Goal: Task Accomplishment & Management: Manage account settings

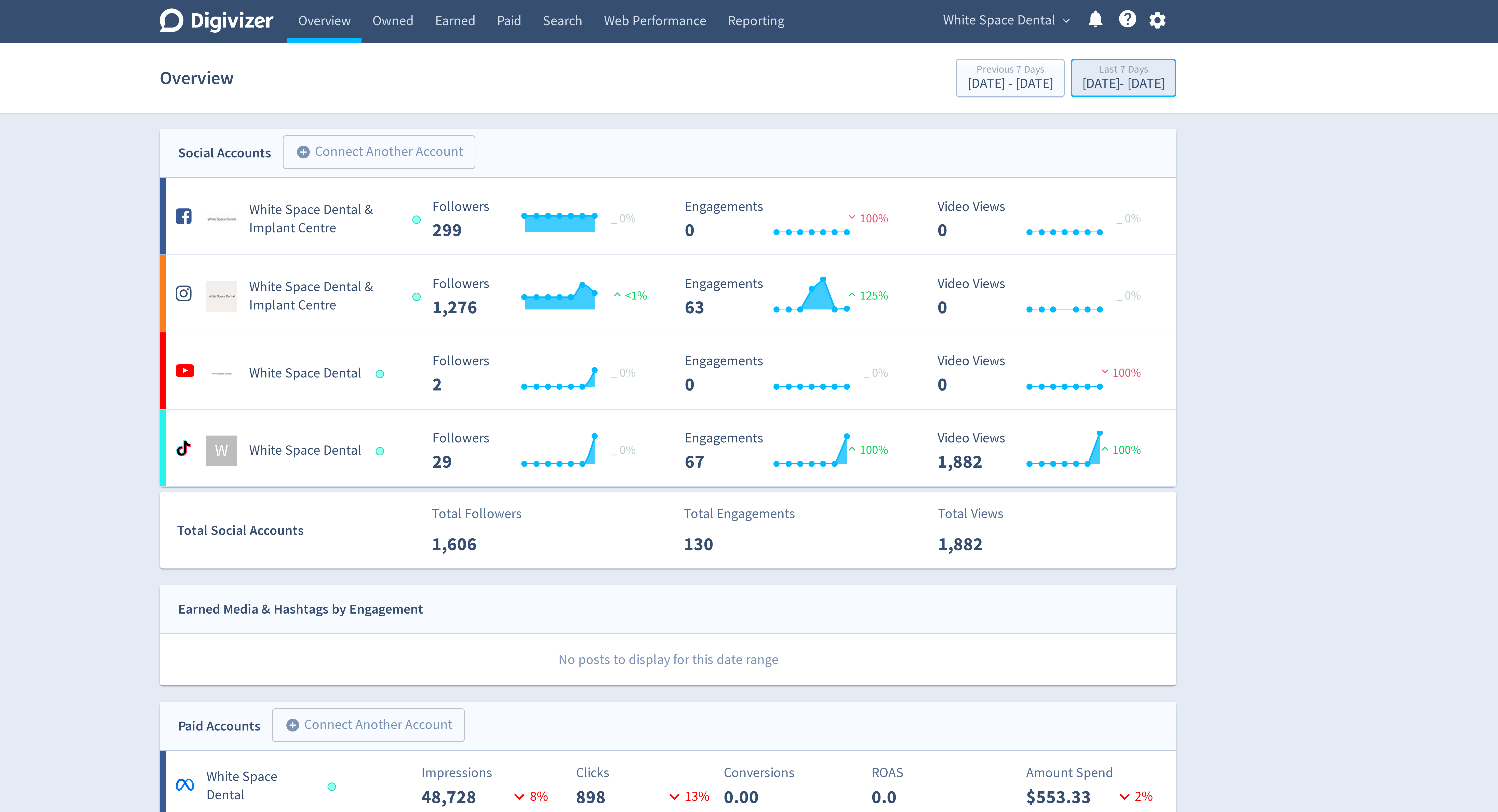
click at [887, 28] on div "[DATE] - [DATE]" at bounding box center [900, 28] width 27 height 5
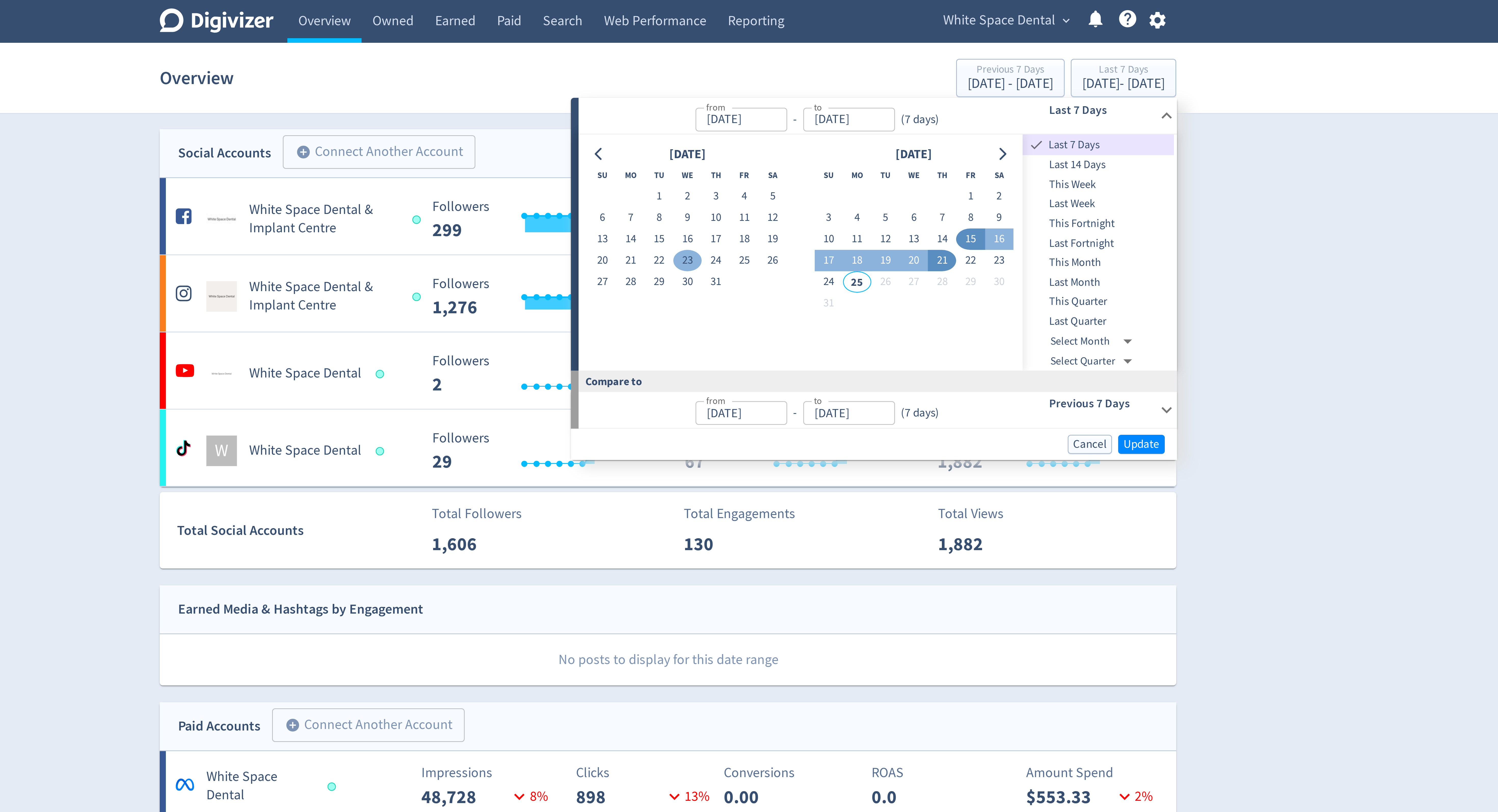
click at [754, 86] on button "23" at bounding box center [755, 87] width 9 height 7
type input "[DATE]"
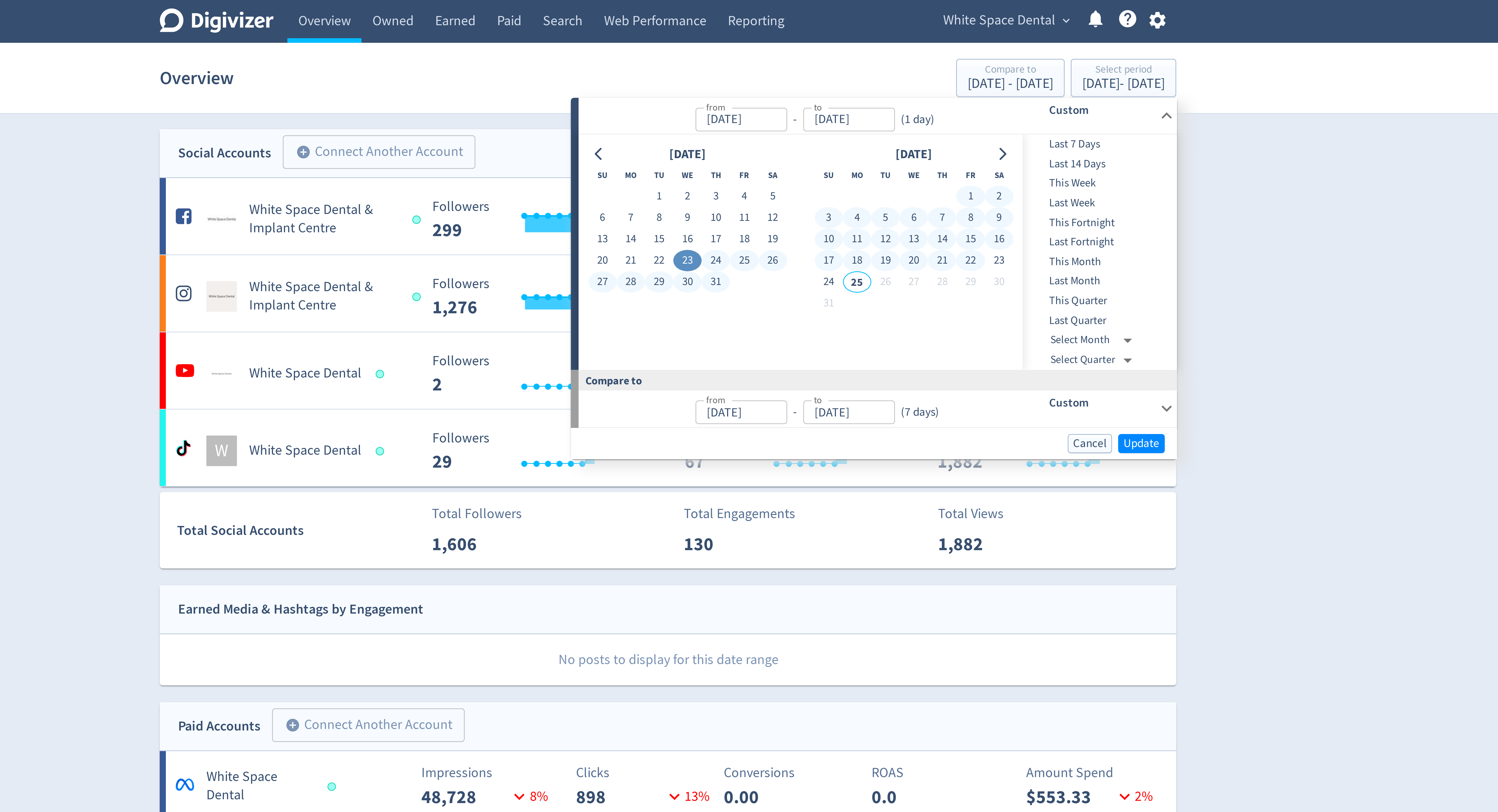
click at [852, 87] on button "22" at bounding box center [850, 87] width 9 height 7
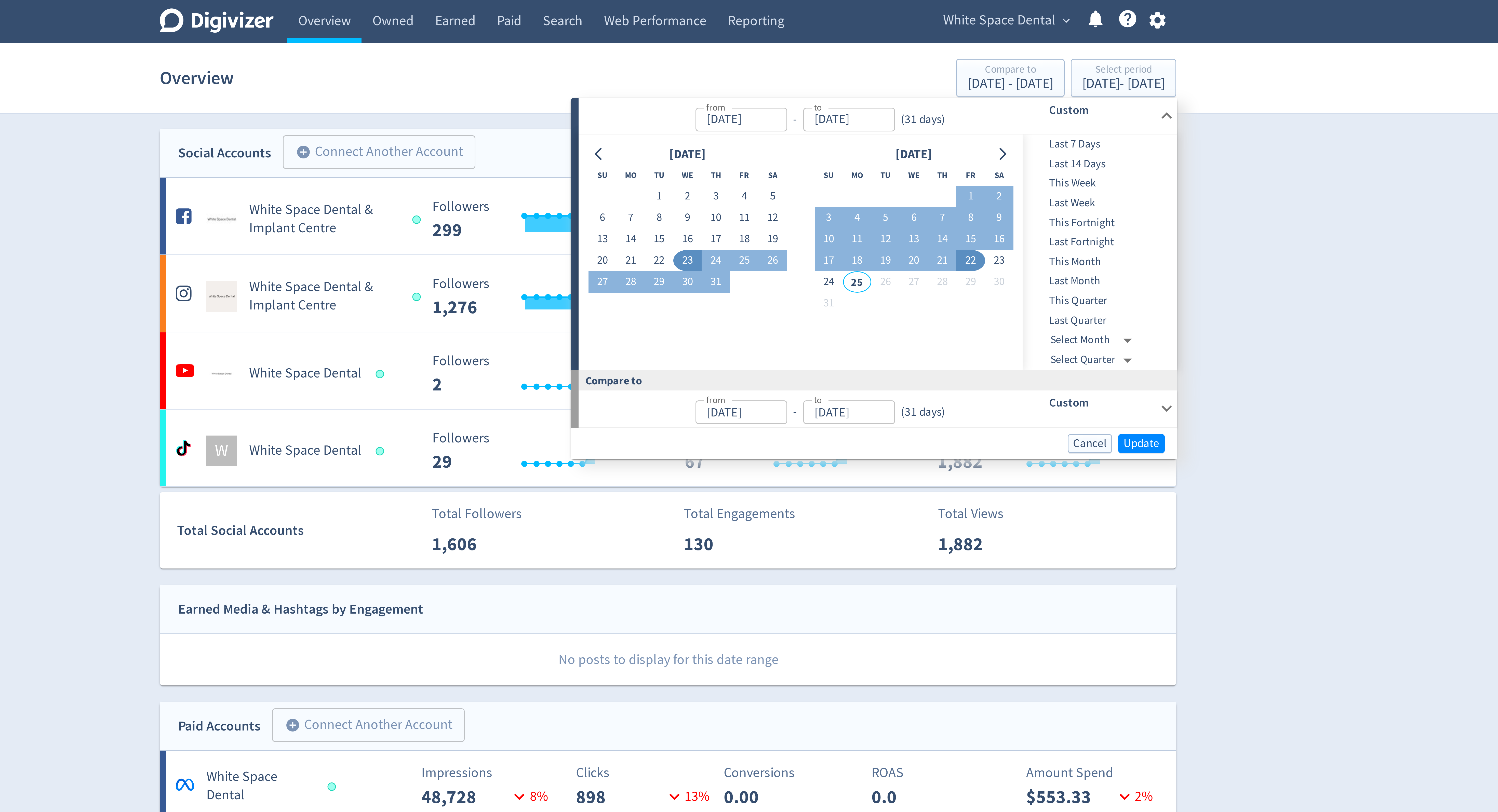
type input "[DATE]"
click at [905, 148] on span "Update" at bounding box center [907, 148] width 12 height 4
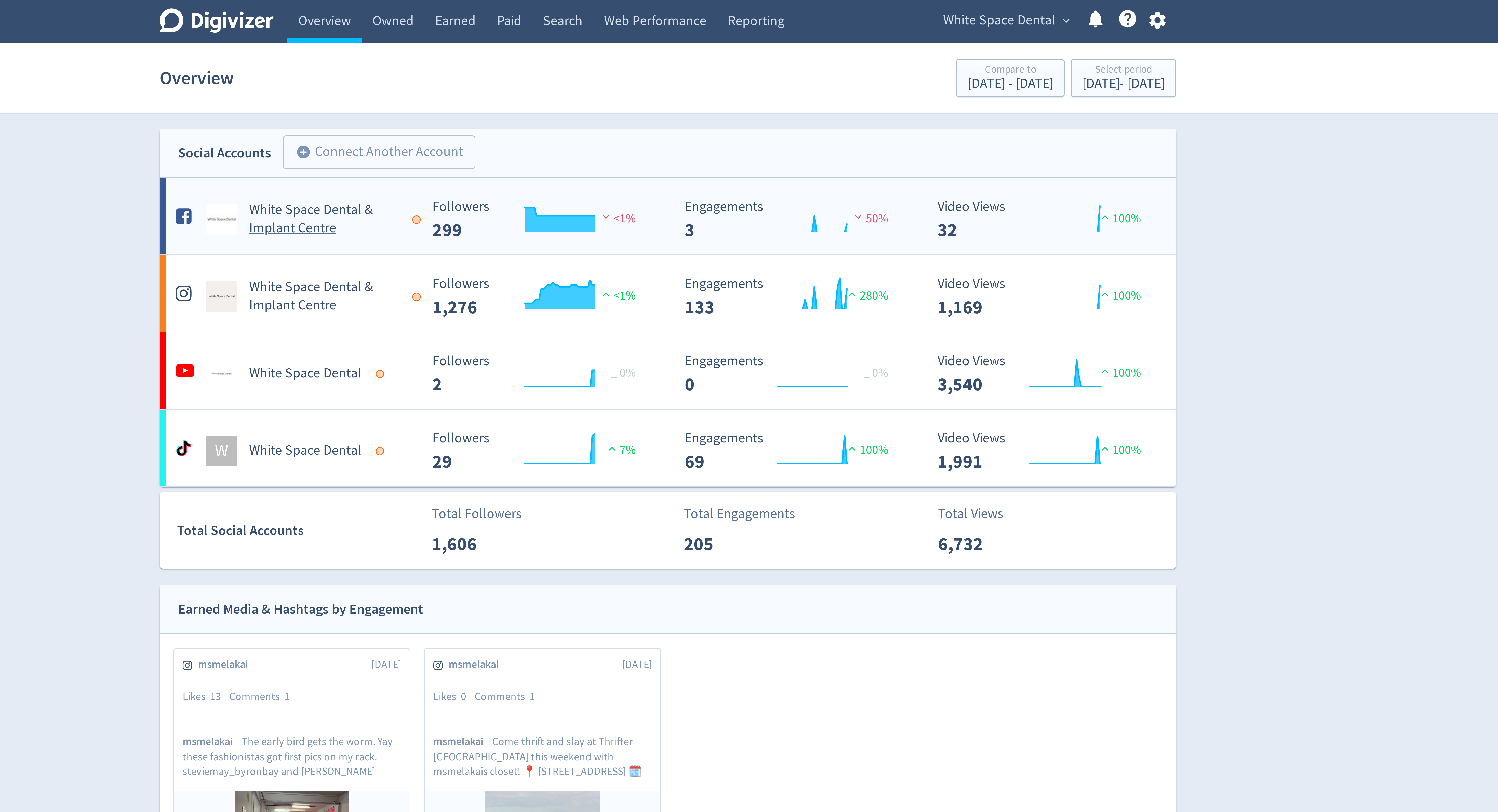
click at [665, 73] on div at bounding box center [665, 73] width 3 height 3
click at [659, 8] on link "Owned" at bounding box center [657, 7] width 21 height 15
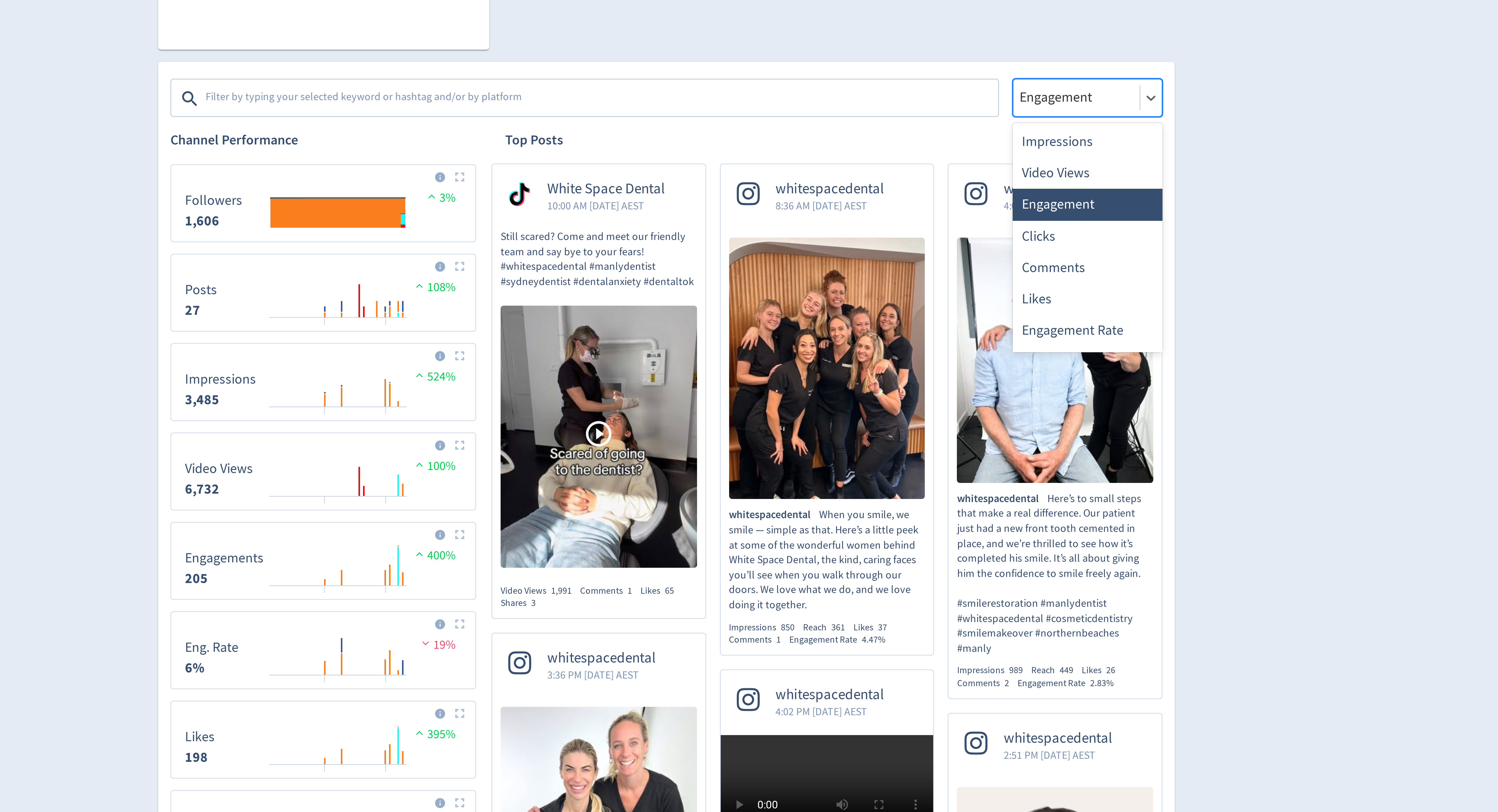
click at [879, 208] on div at bounding box center [886, 210] width 39 height 8
click at [879, 224] on div "Impressions" at bounding box center [889, 225] width 50 height 10
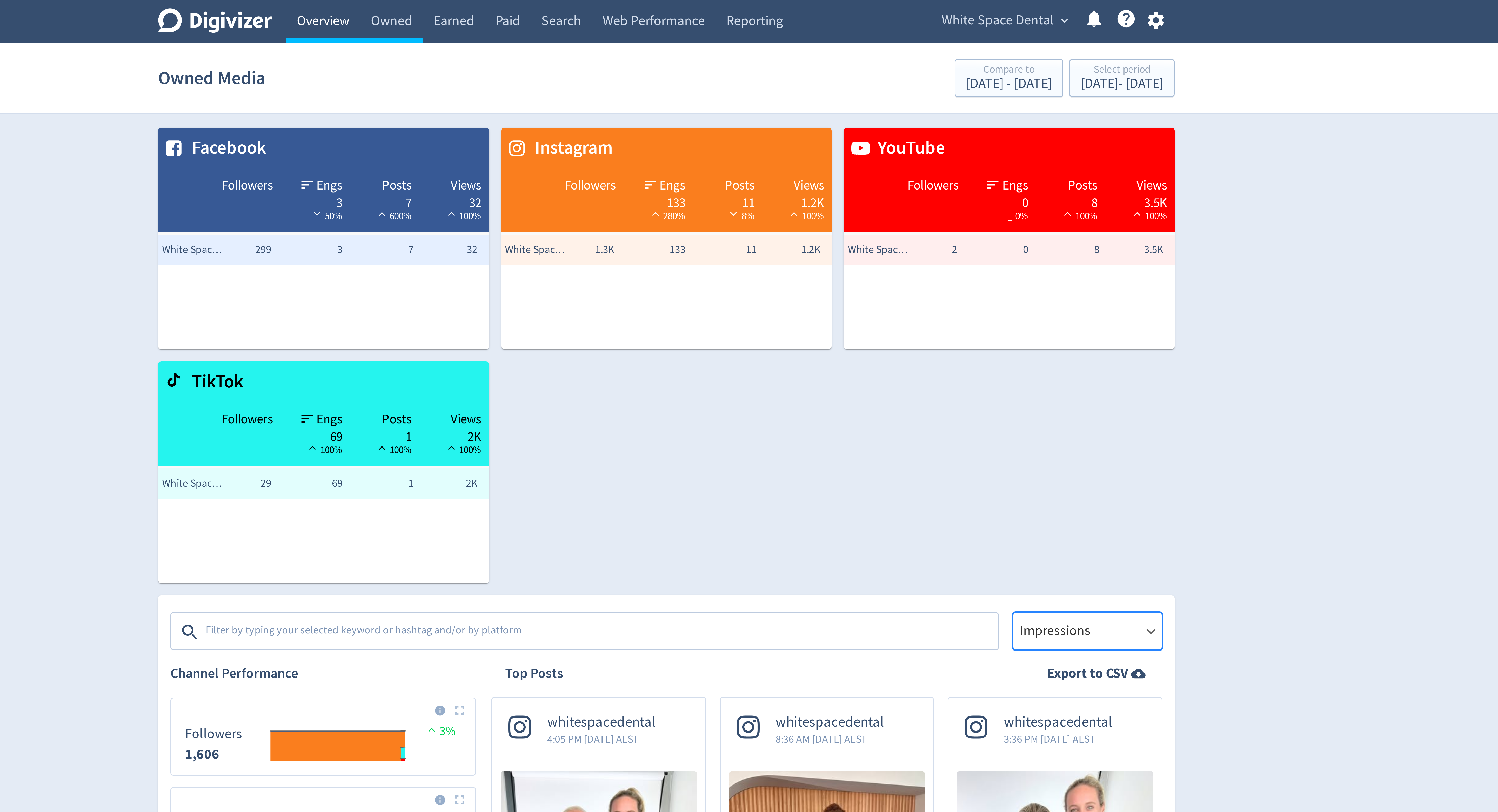
click at [636, 2] on link "Overview" at bounding box center [634, 7] width 24 height 15
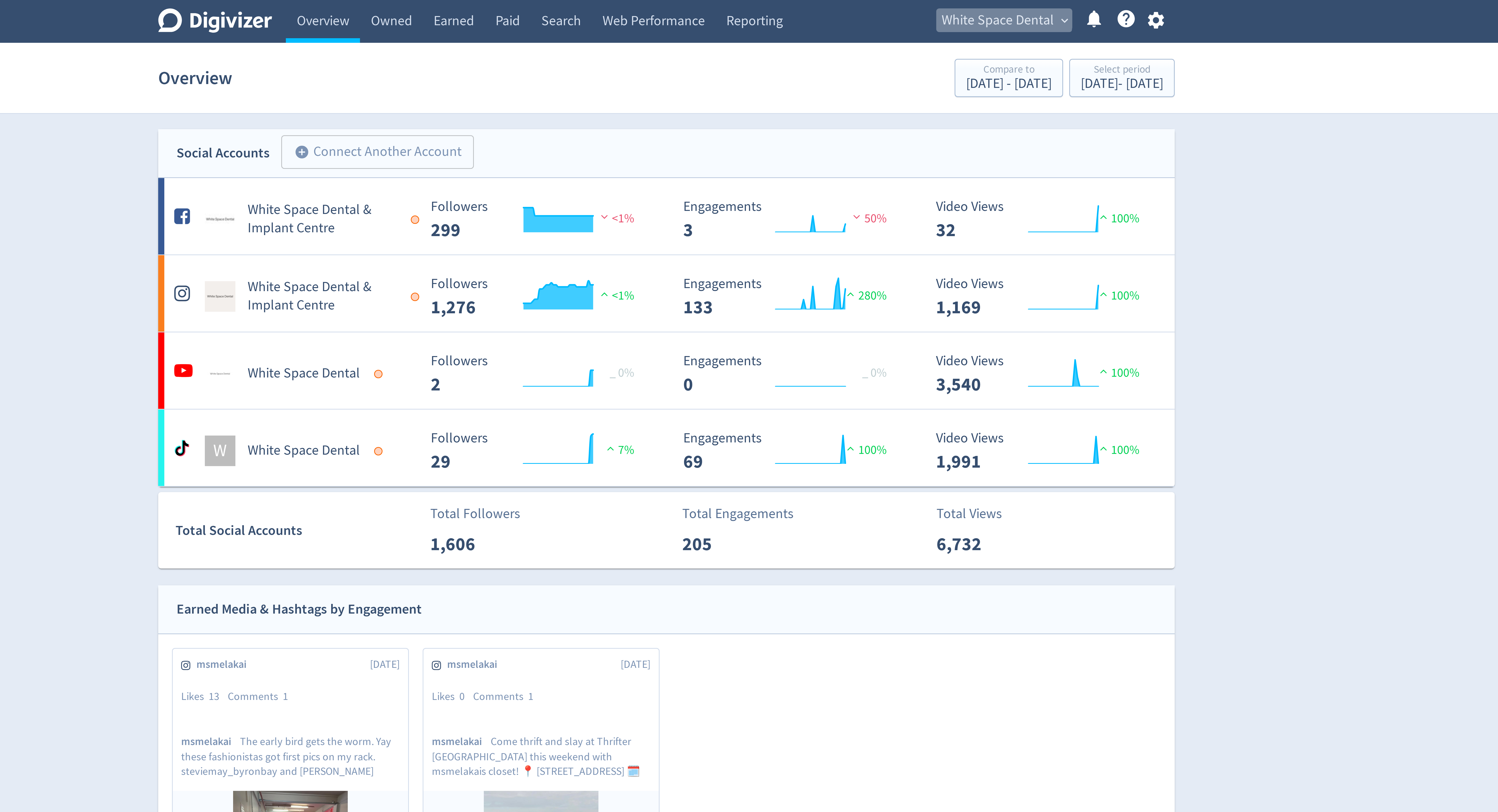
click at [857, 5] on span "White Space Dental" at bounding box center [859, 7] width 37 height 8
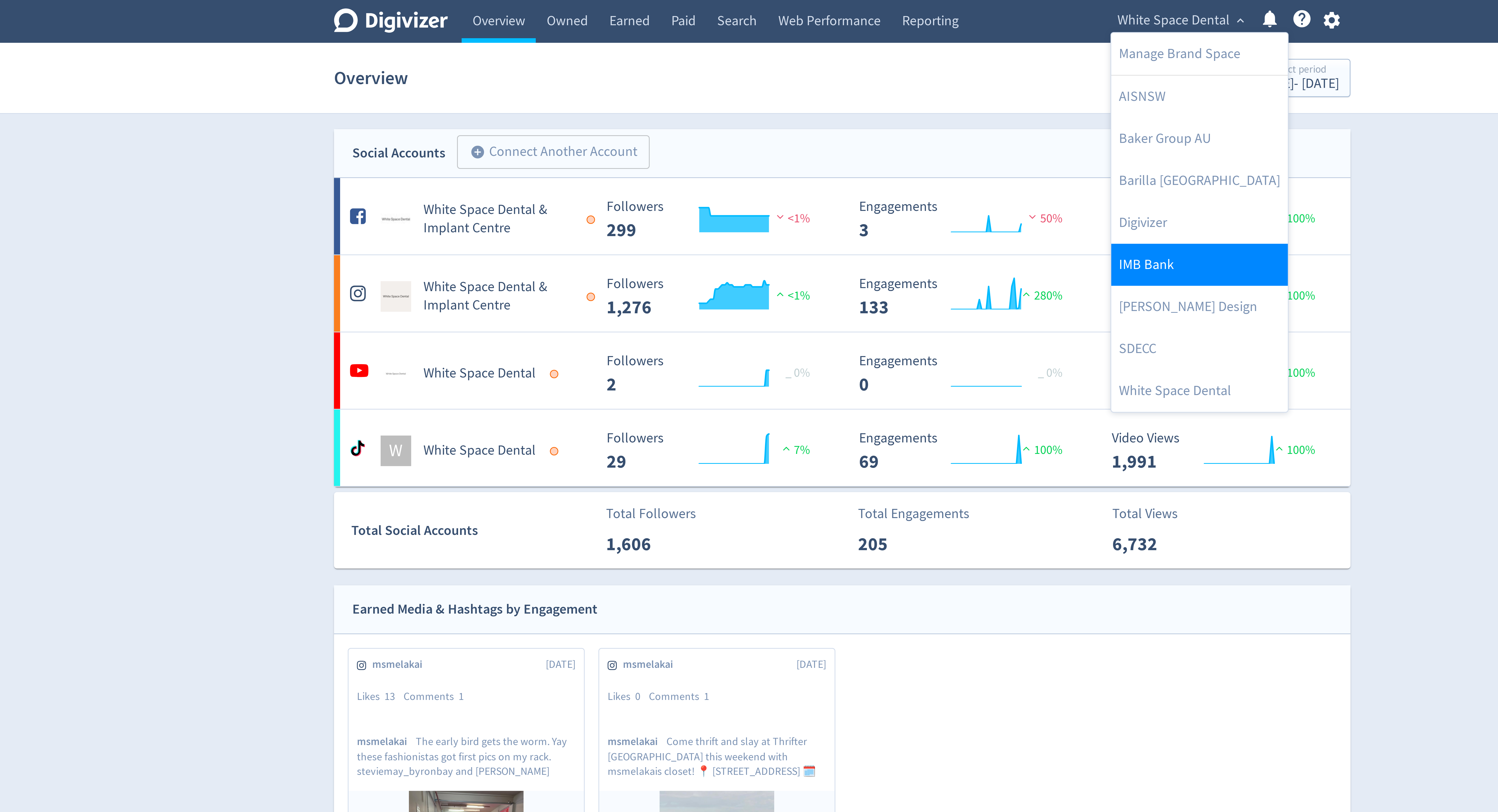
click at [843, 87] on link "IMB Bank" at bounding box center [868, 88] width 59 height 14
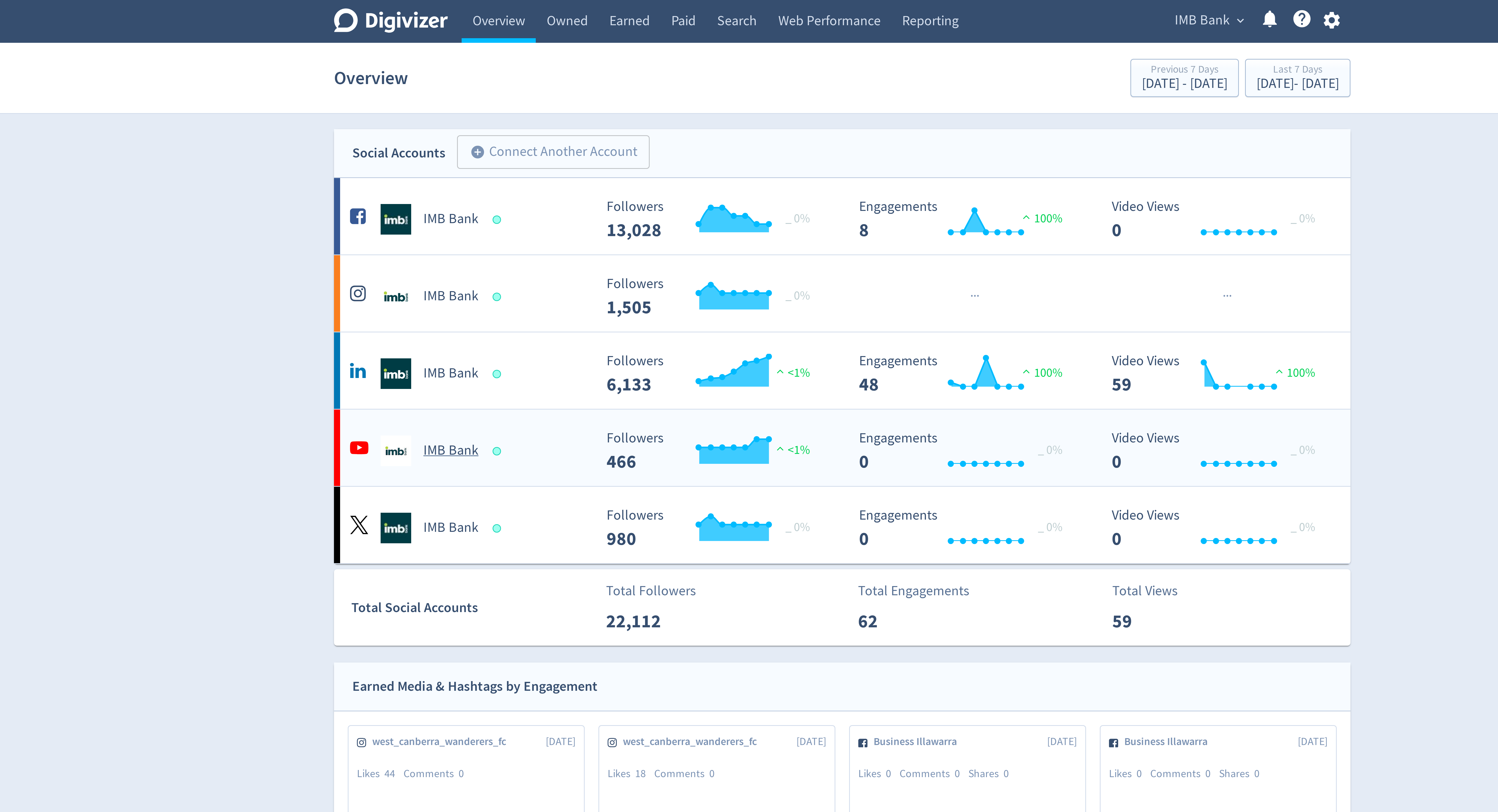
click at [633, 152] on div at bounding box center [634, 150] width 3 height 3
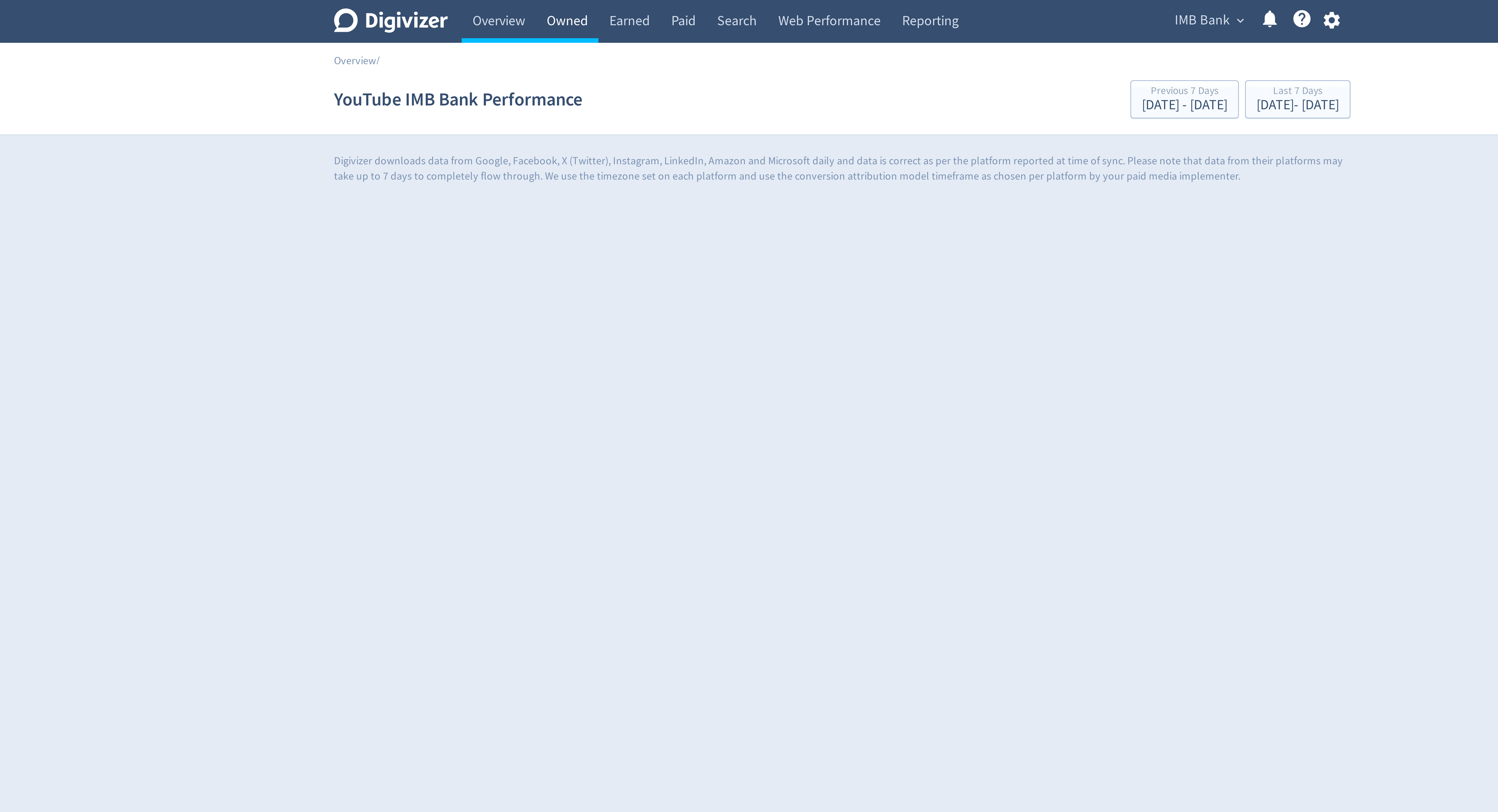
click at [658, 5] on link "Owned" at bounding box center [657, 7] width 21 height 15
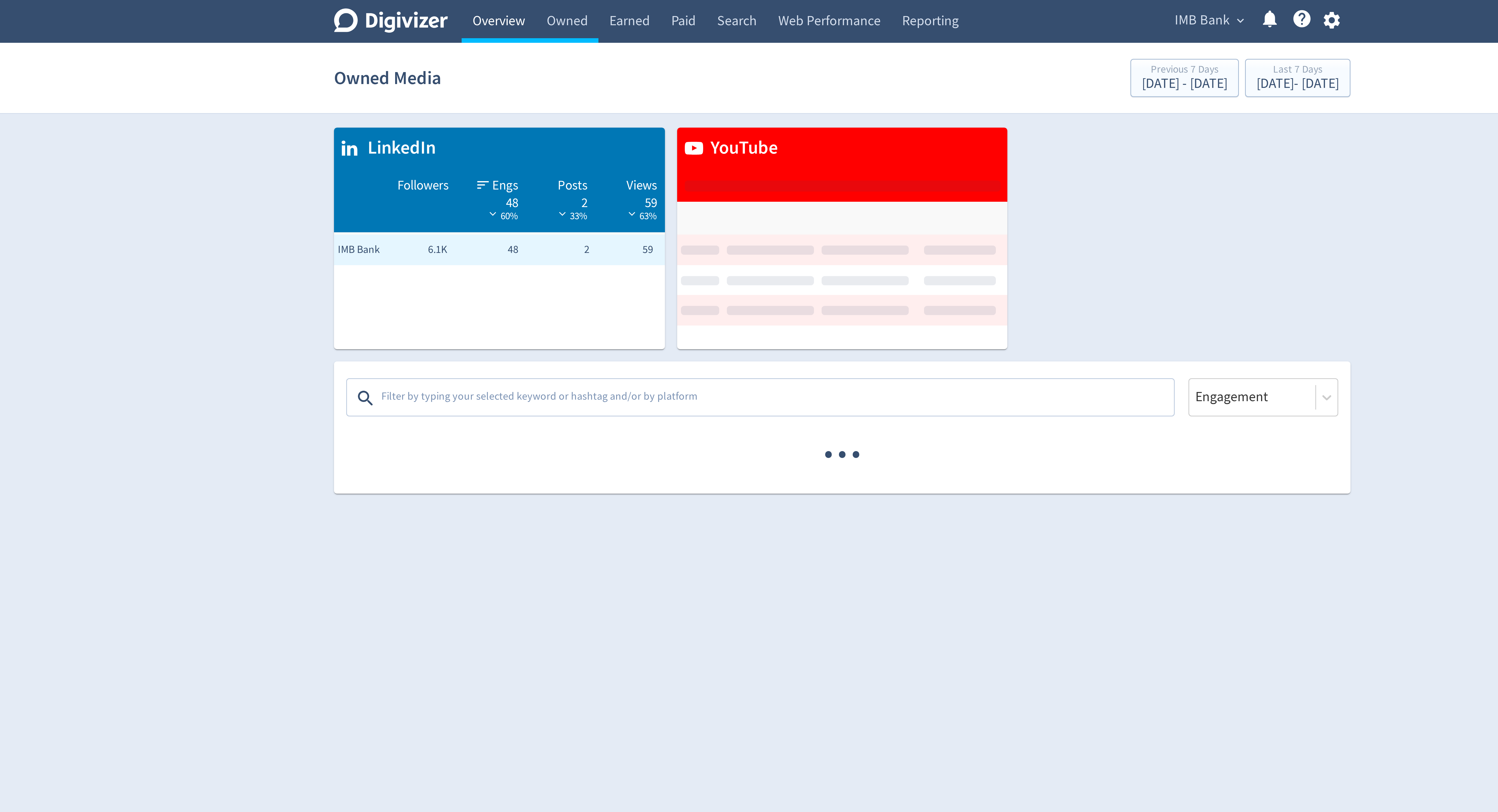
click at [637, 6] on link "Overview" at bounding box center [634, 7] width 24 height 15
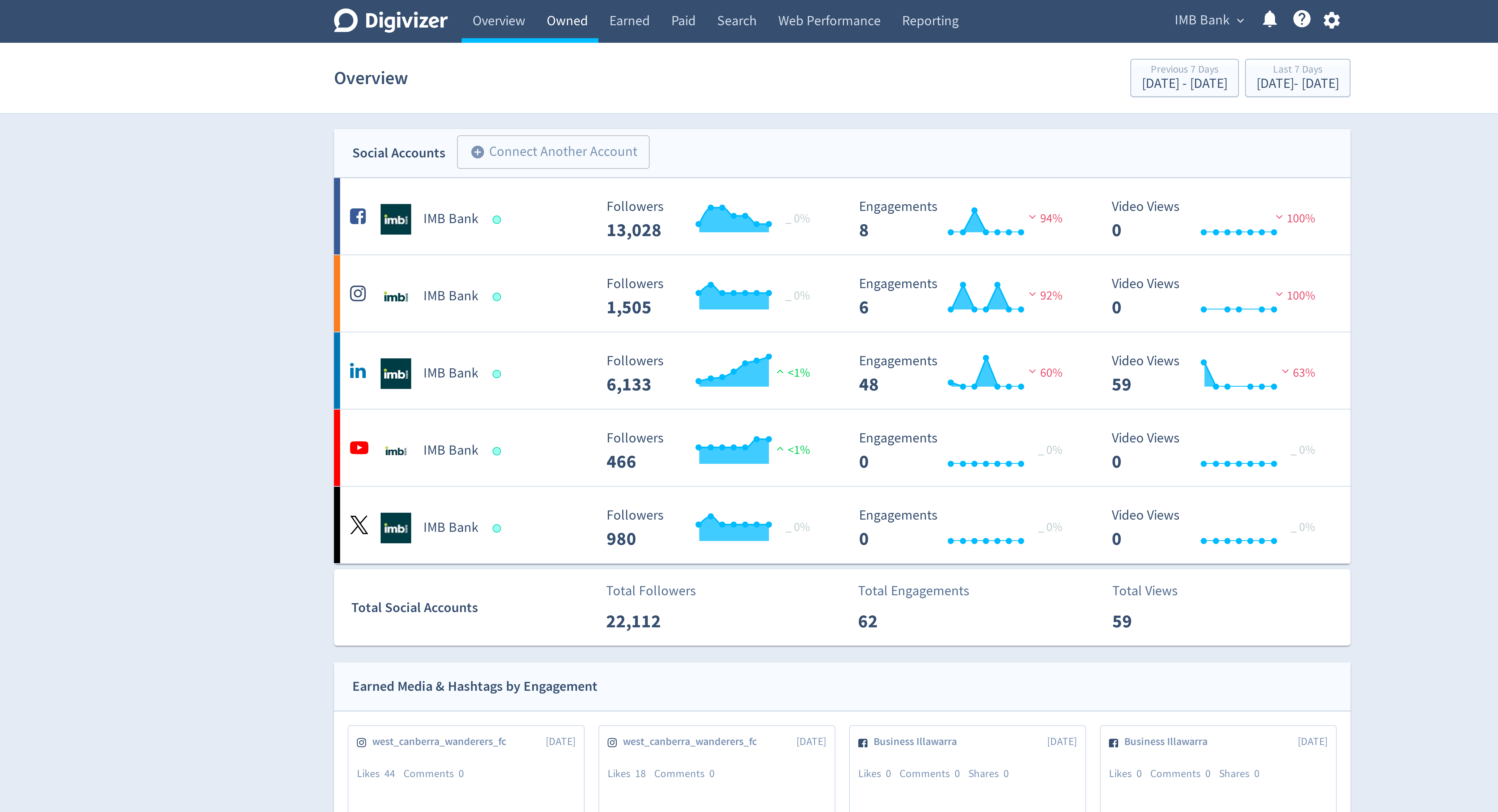
click at [661, 5] on link "Owned" at bounding box center [657, 7] width 21 height 15
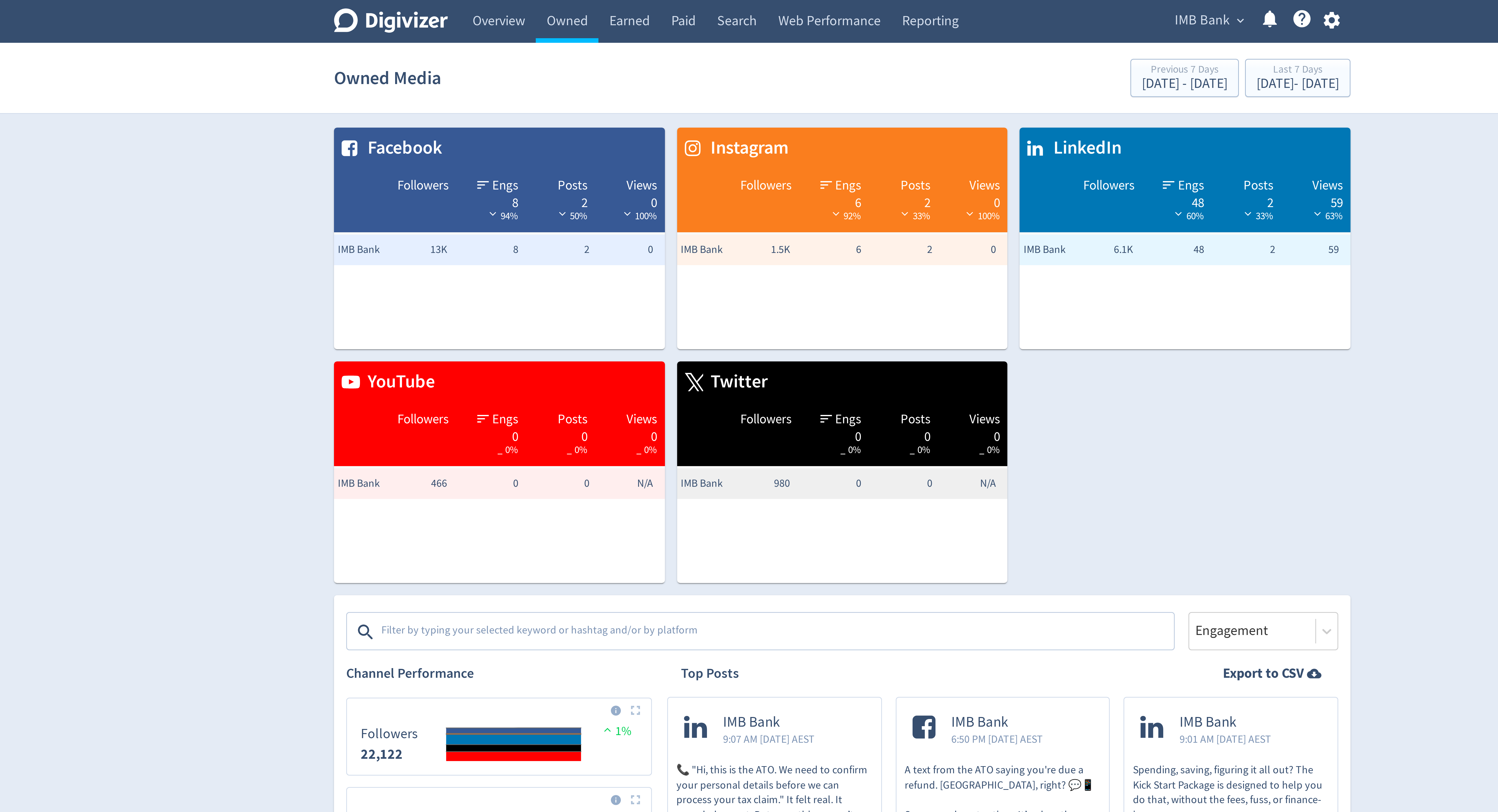
click at [869, 1] on div "IMB Bank expand_more Help Center - Searchable support on using Digivizer" at bounding box center [886, 7] width 64 height 15
click at [869, 7] on span "IMB Bank" at bounding box center [869, 7] width 19 height 8
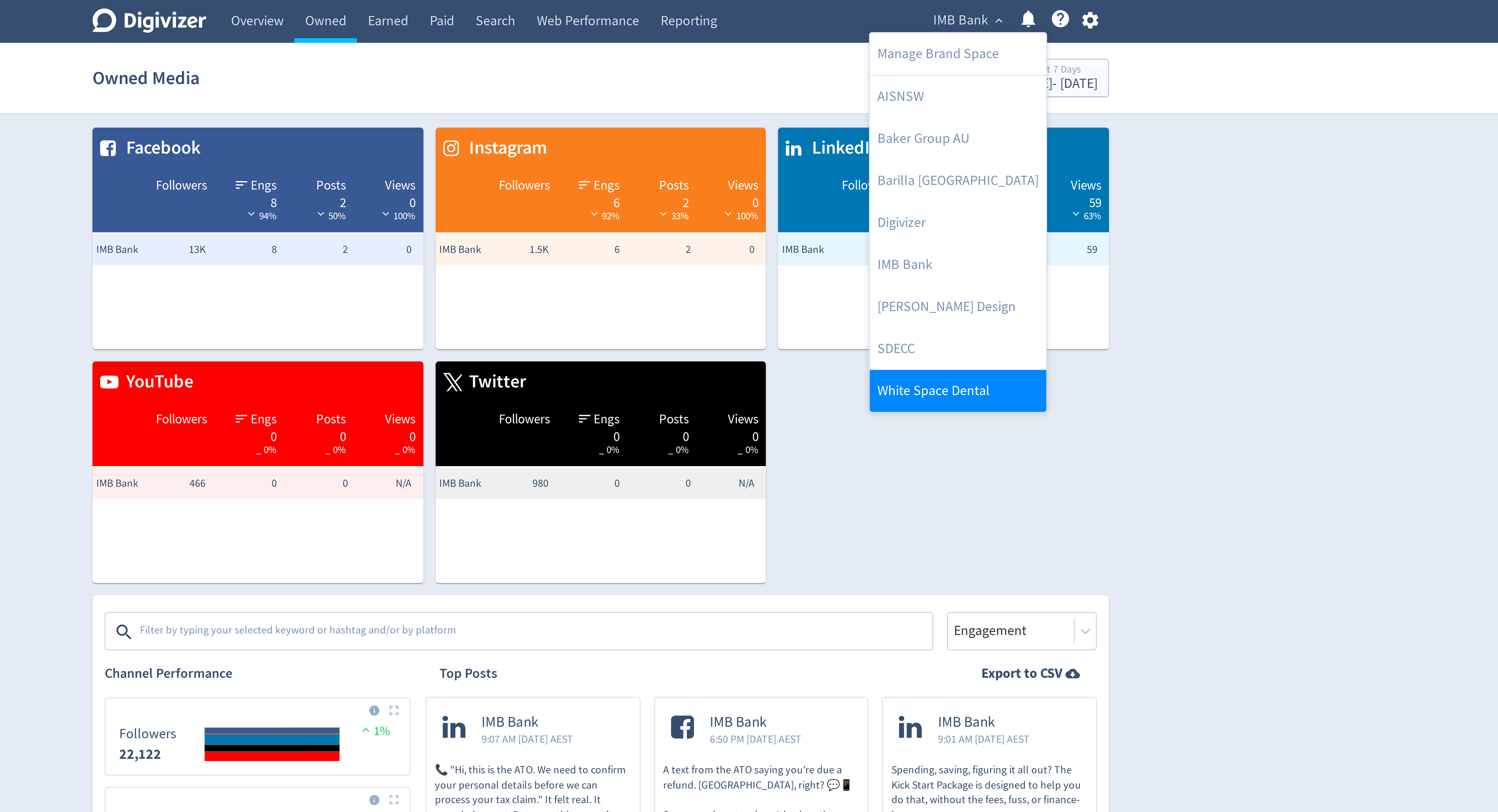
click at [860, 129] on link "White Space Dental" at bounding box center [868, 130] width 59 height 14
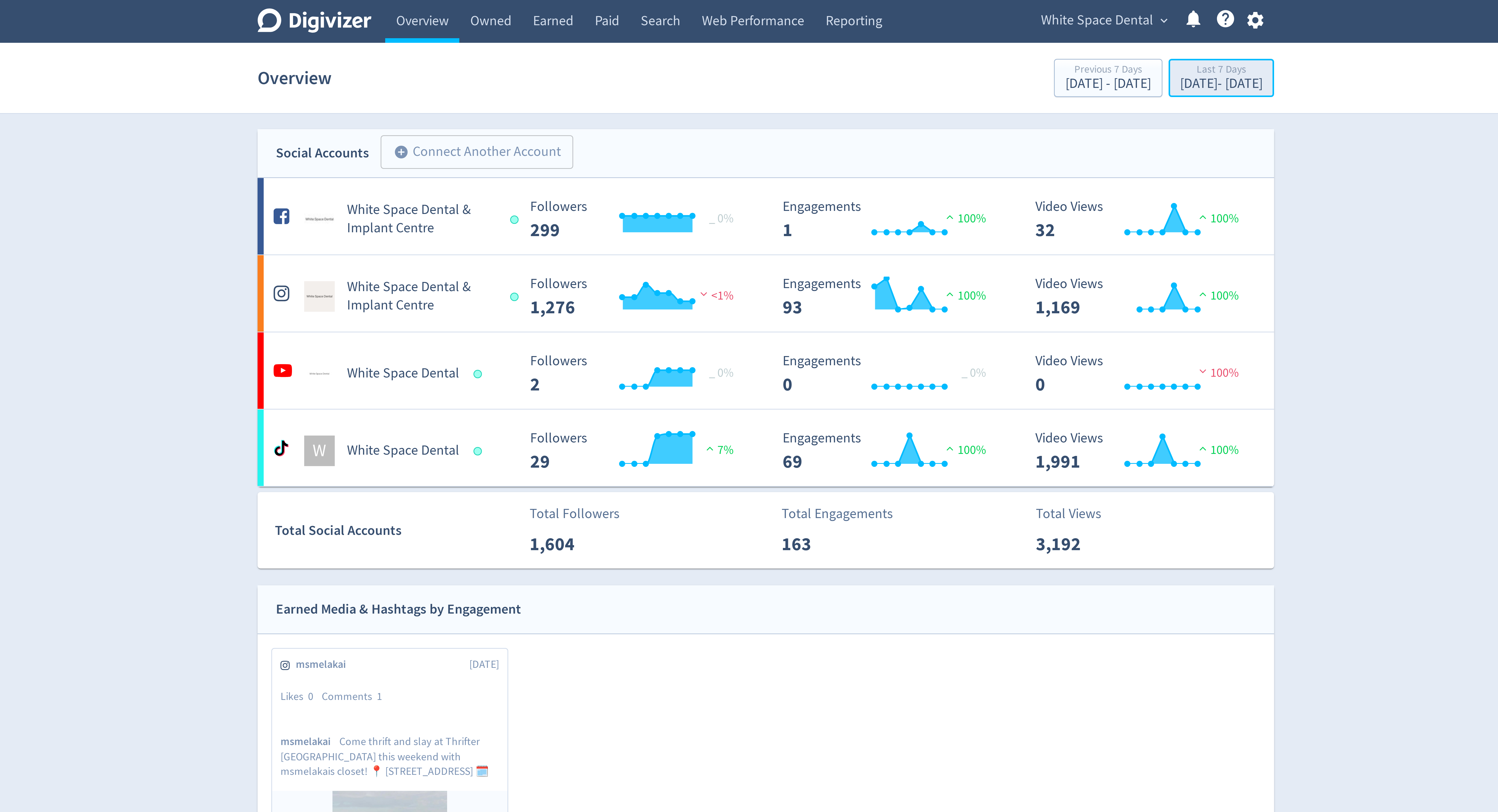
click at [887, 28] on div "[DATE] - [DATE]" at bounding box center [900, 28] width 27 height 5
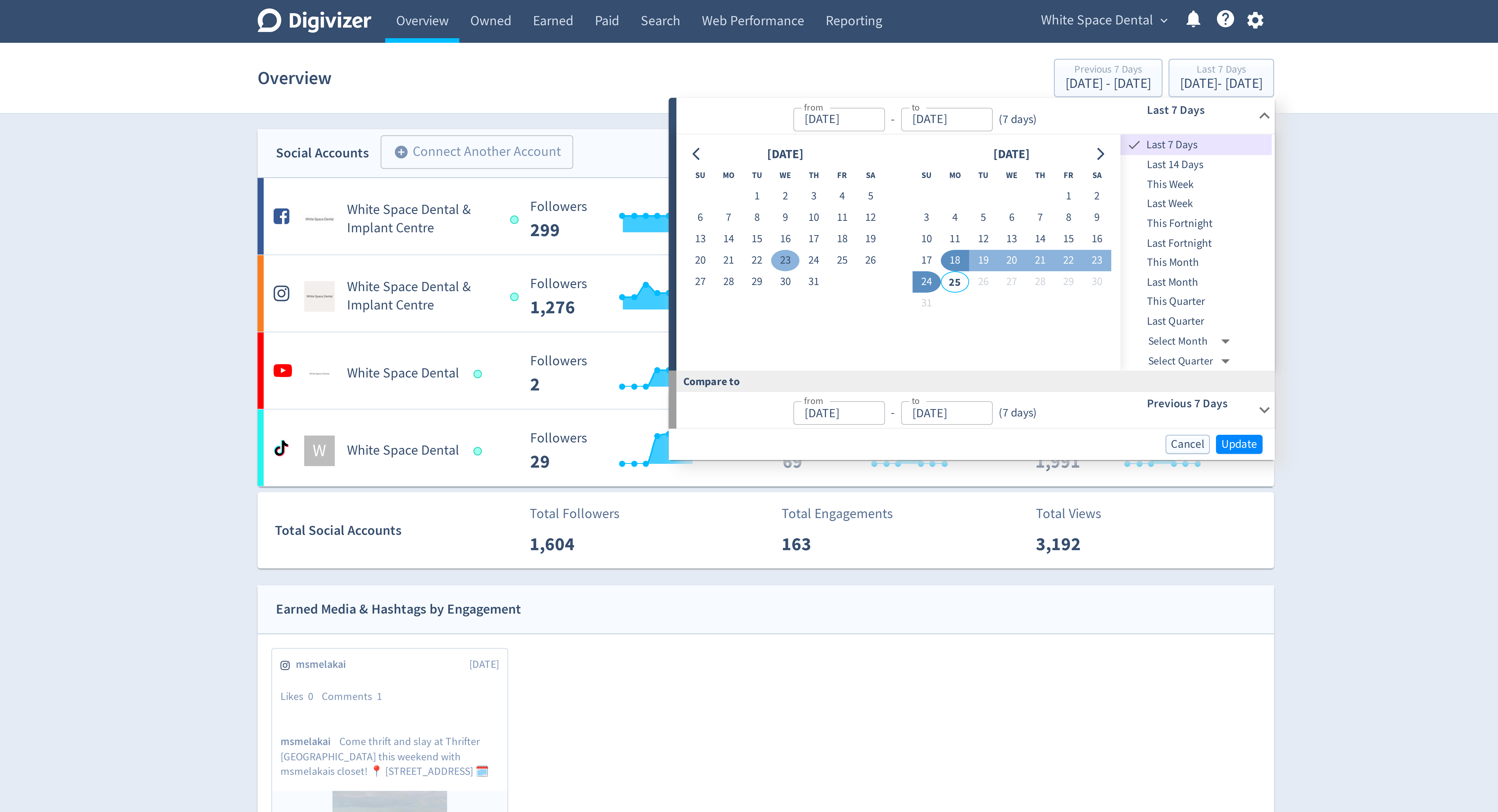
click at [755, 88] on button "23" at bounding box center [755, 87] width 9 height 7
type input "[DATE]"
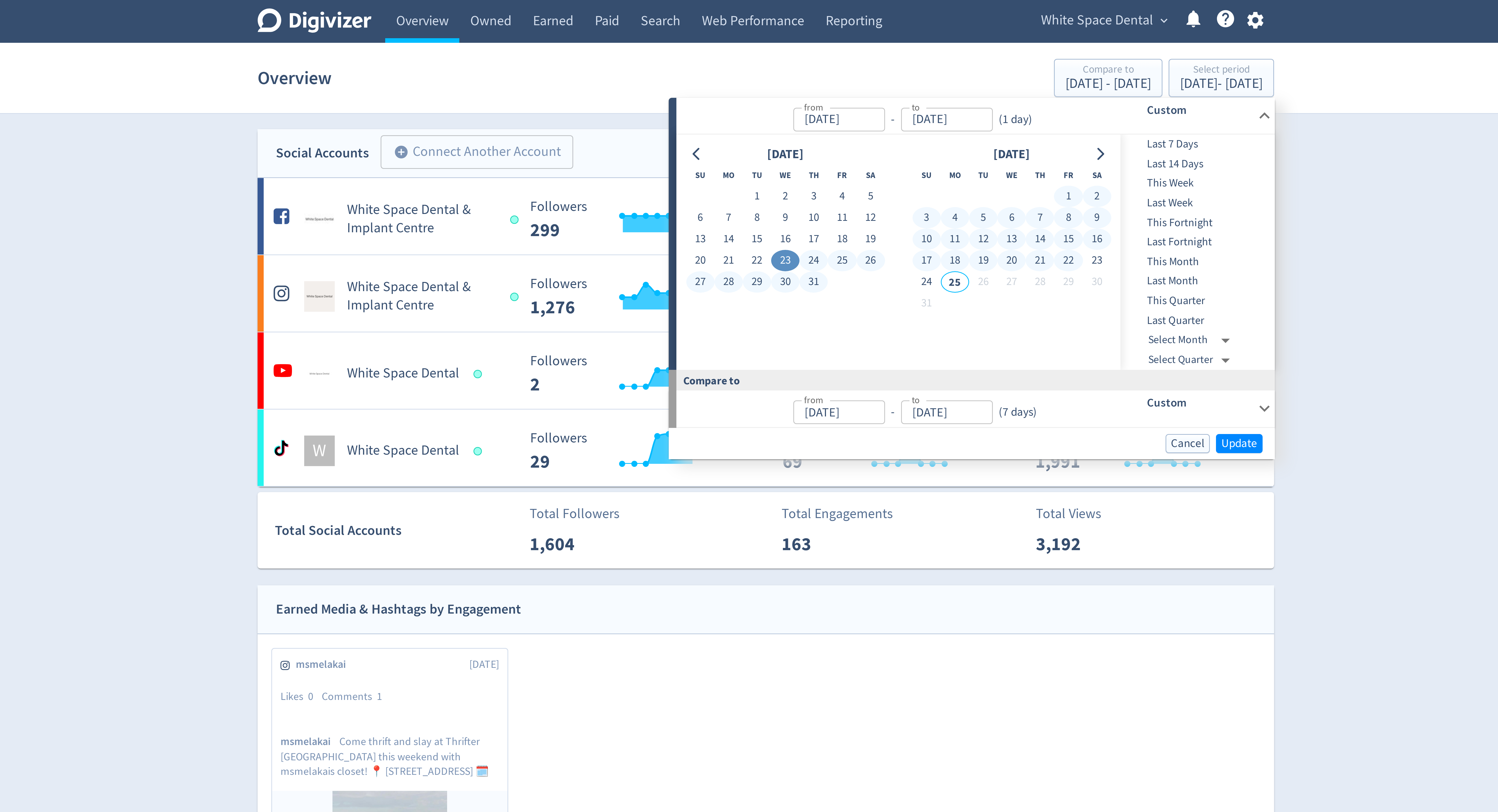
click at [849, 88] on button "22" at bounding box center [850, 87] width 9 height 7
type input "[DATE]"
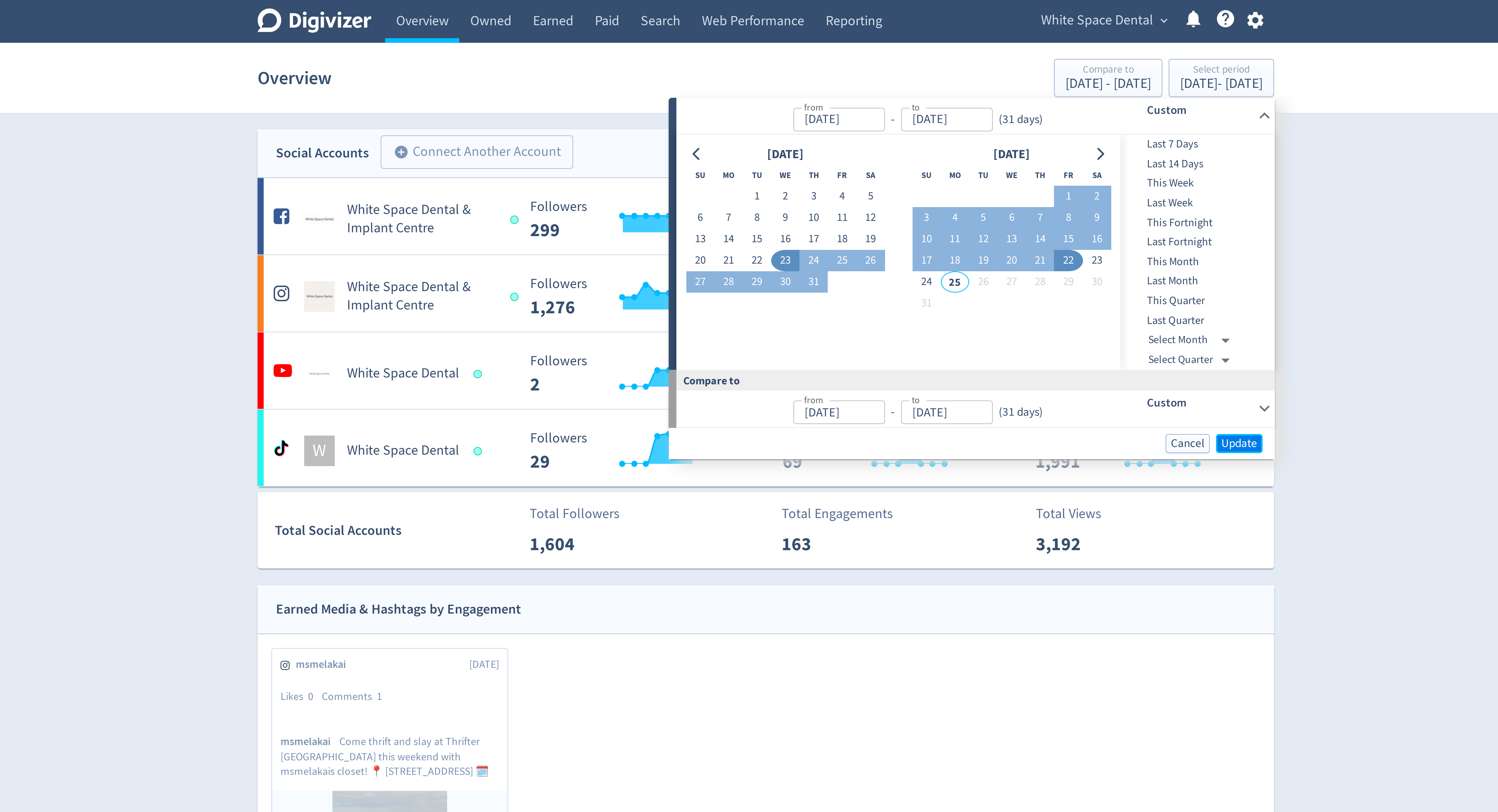
click at [912, 147] on span "Update" at bounding box center [907, 148] width 12 height 4
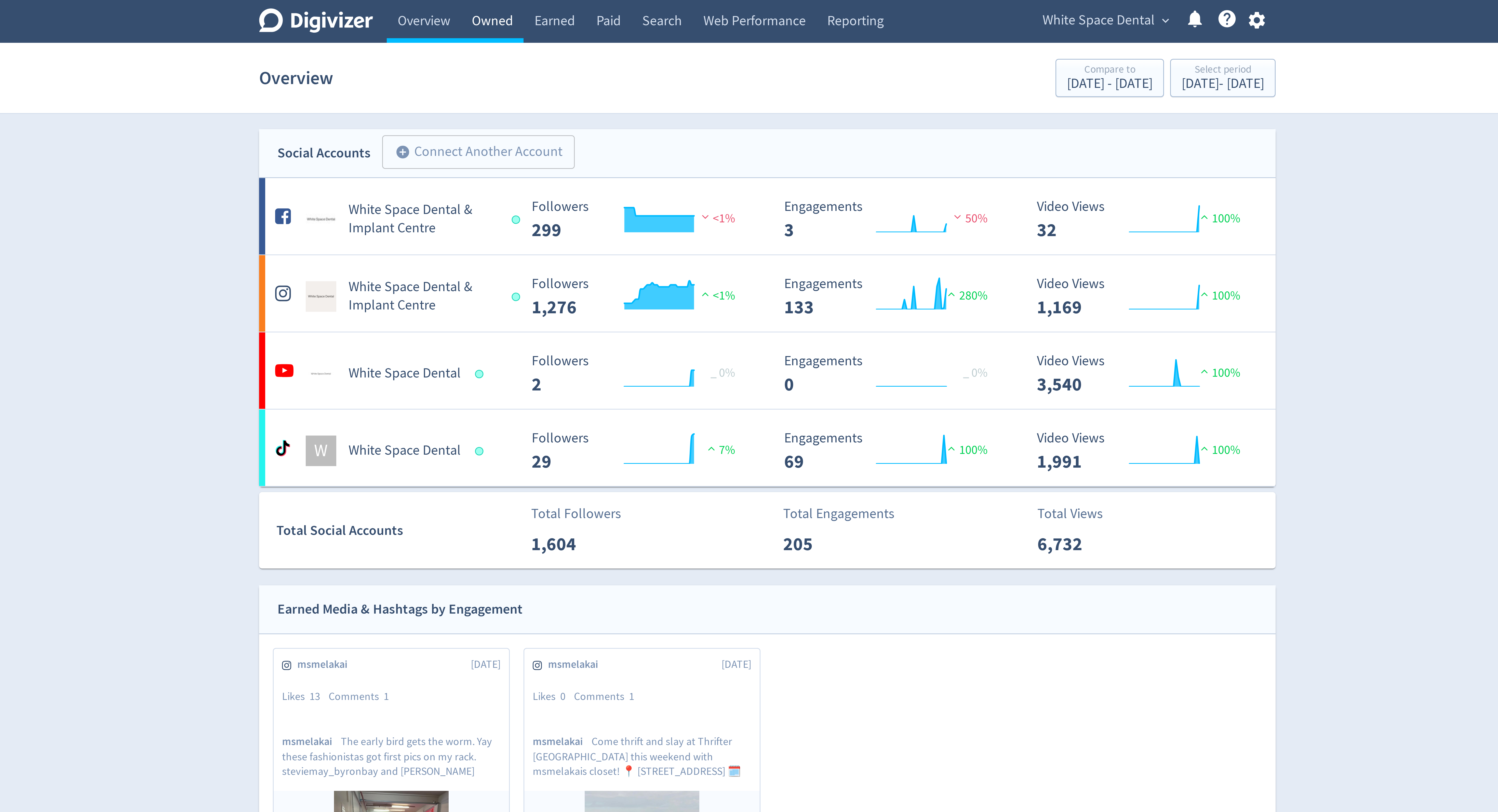
click at [660, 3] on link "Owned" at bounding box center [657, 7] width 21 height 15
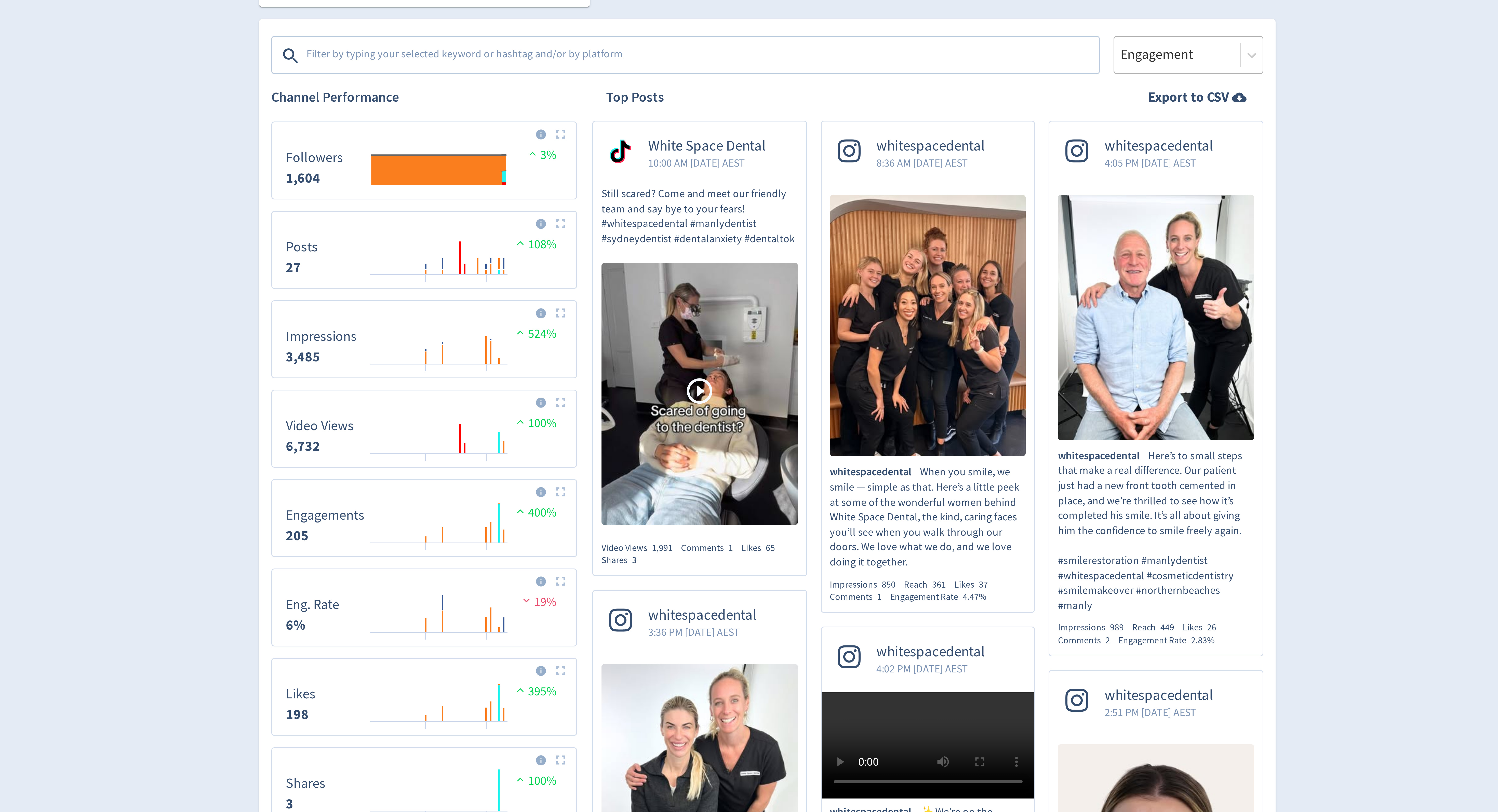
click at [889, 213] on div at bounding box center [886, 210] width 39 height 8
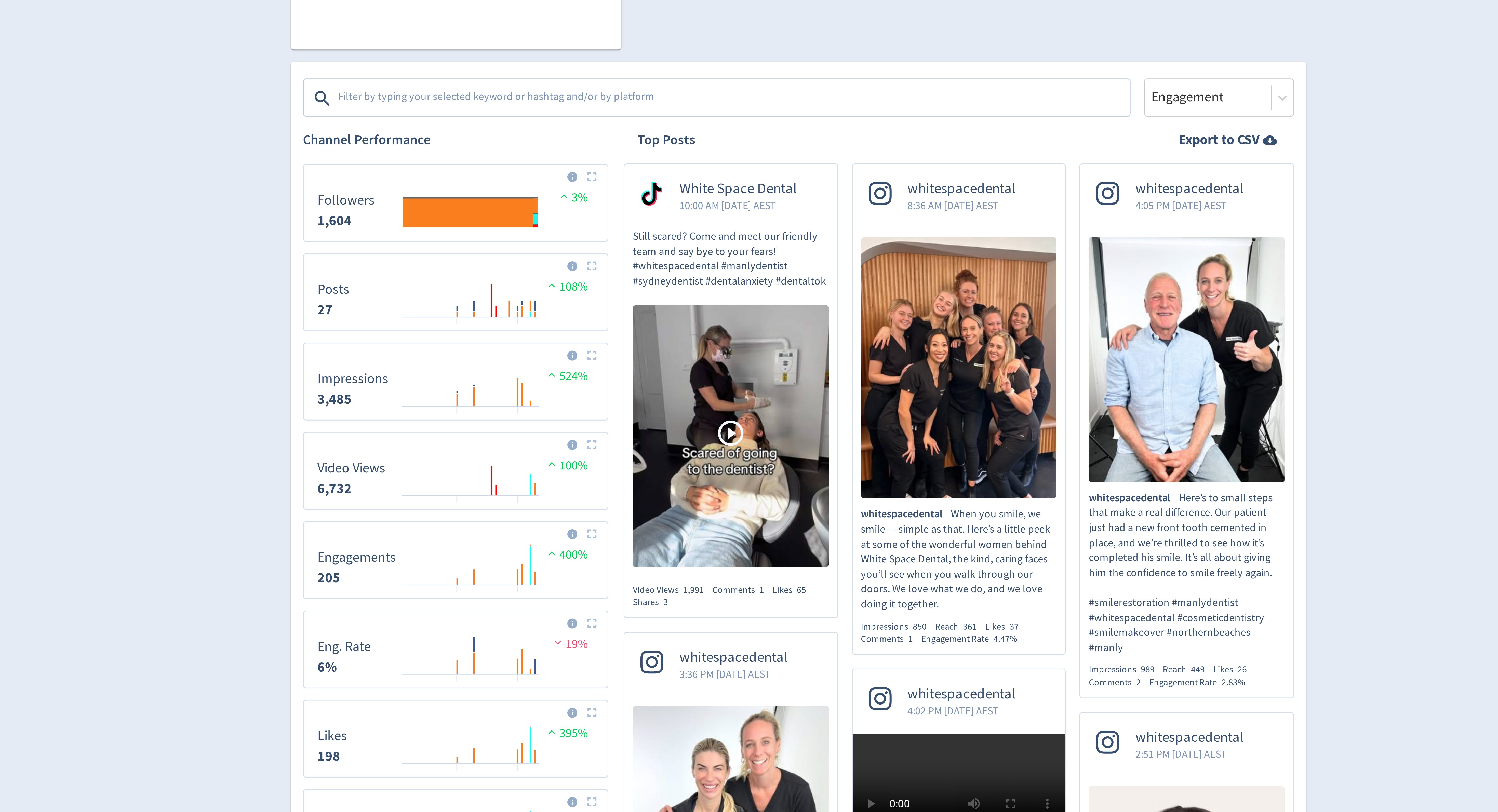
click at [678, 207] on textarea at bounding box center [727, 211] width 264 height 10
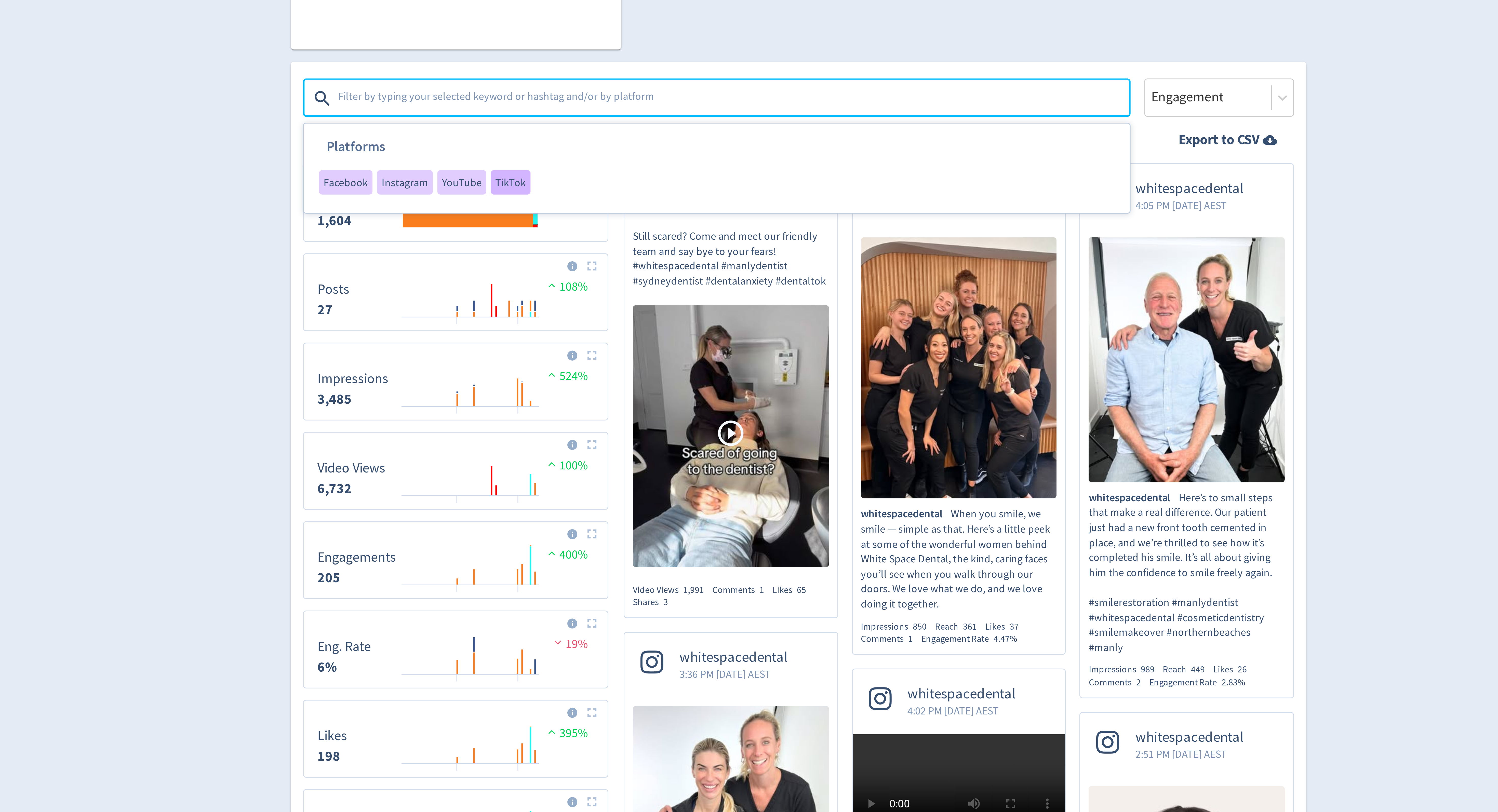
click at [656, 240] on span "TikTok" at bounding box center [653, 238] width 10 height 3
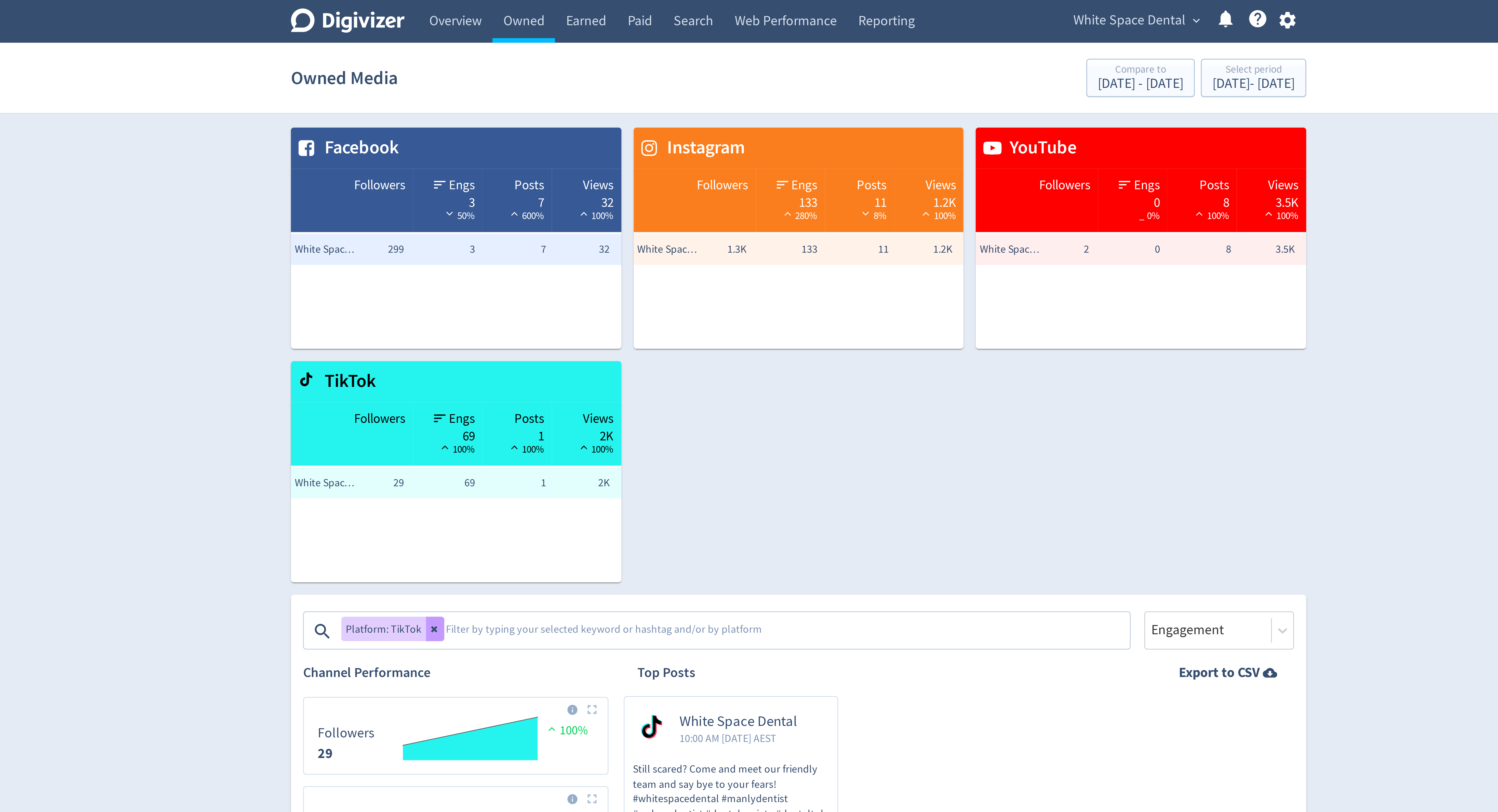
click at [626, 209] on icon at bounding box center [627, 209] width 3 height 3
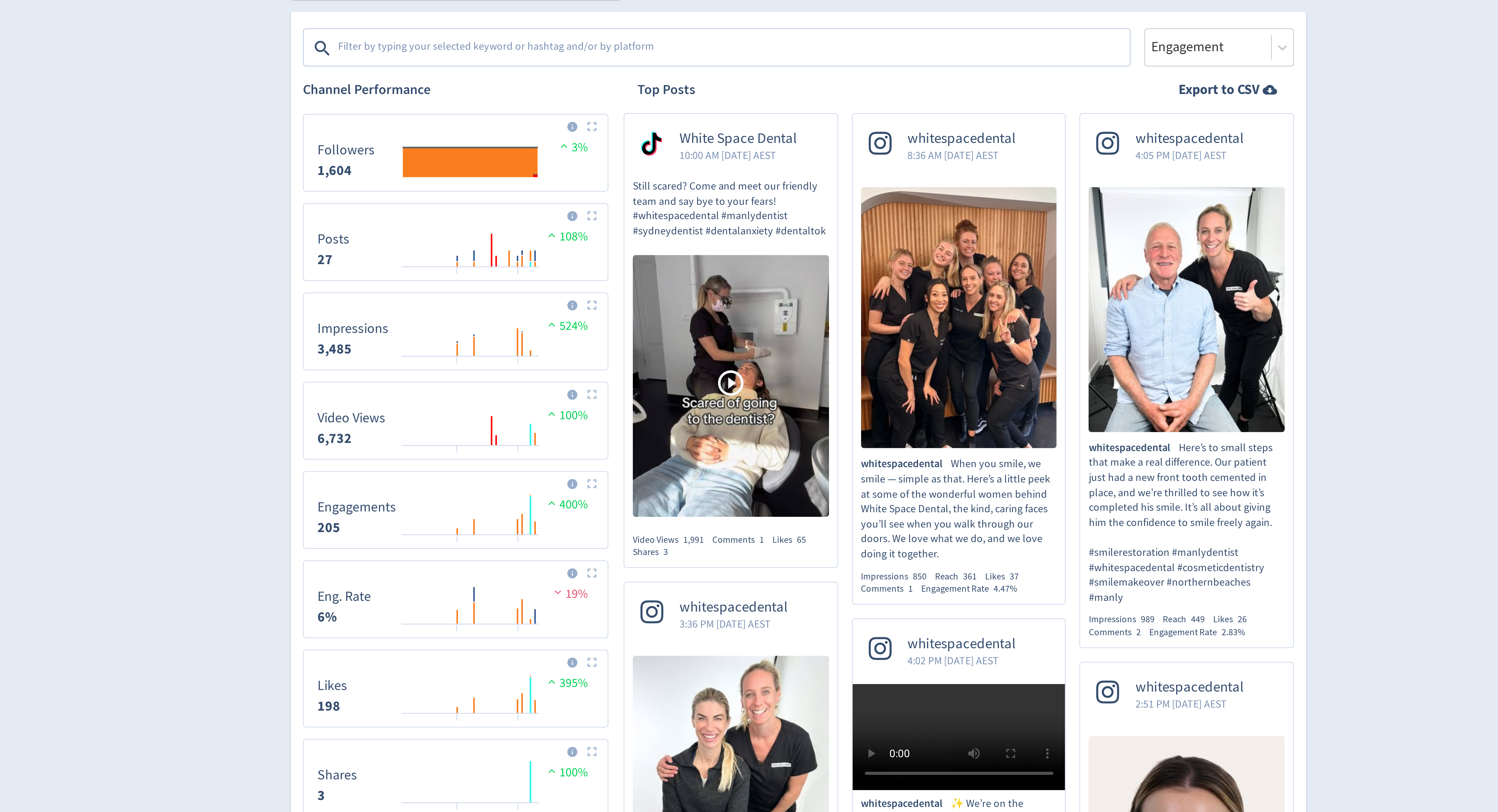
click at [702, 213] on textarea at bounding box center [727, 211] width 264 height 10
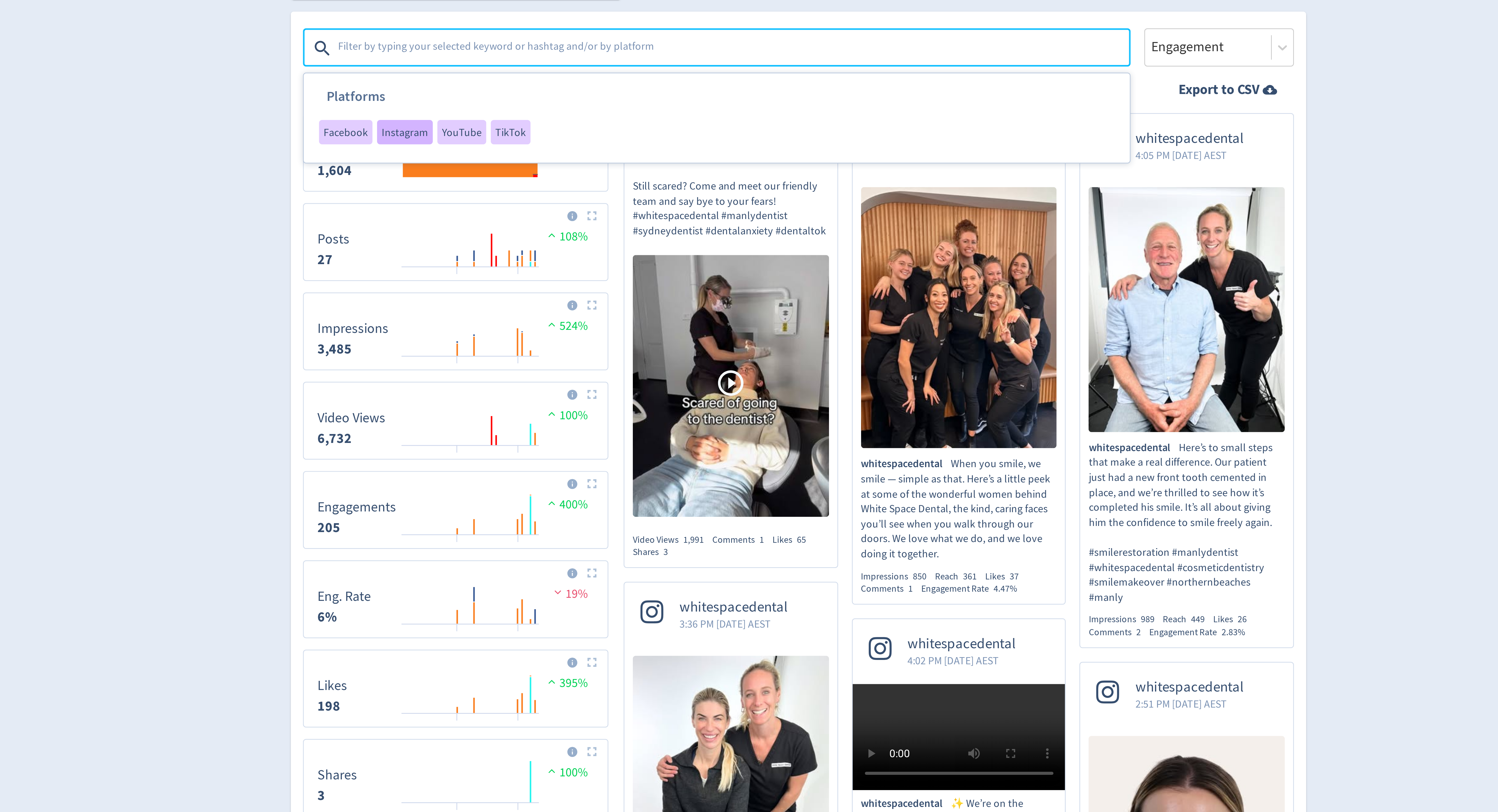
click at [618, 239] on span "Instagram" at bounding box center [618, 238] width 16 height 3
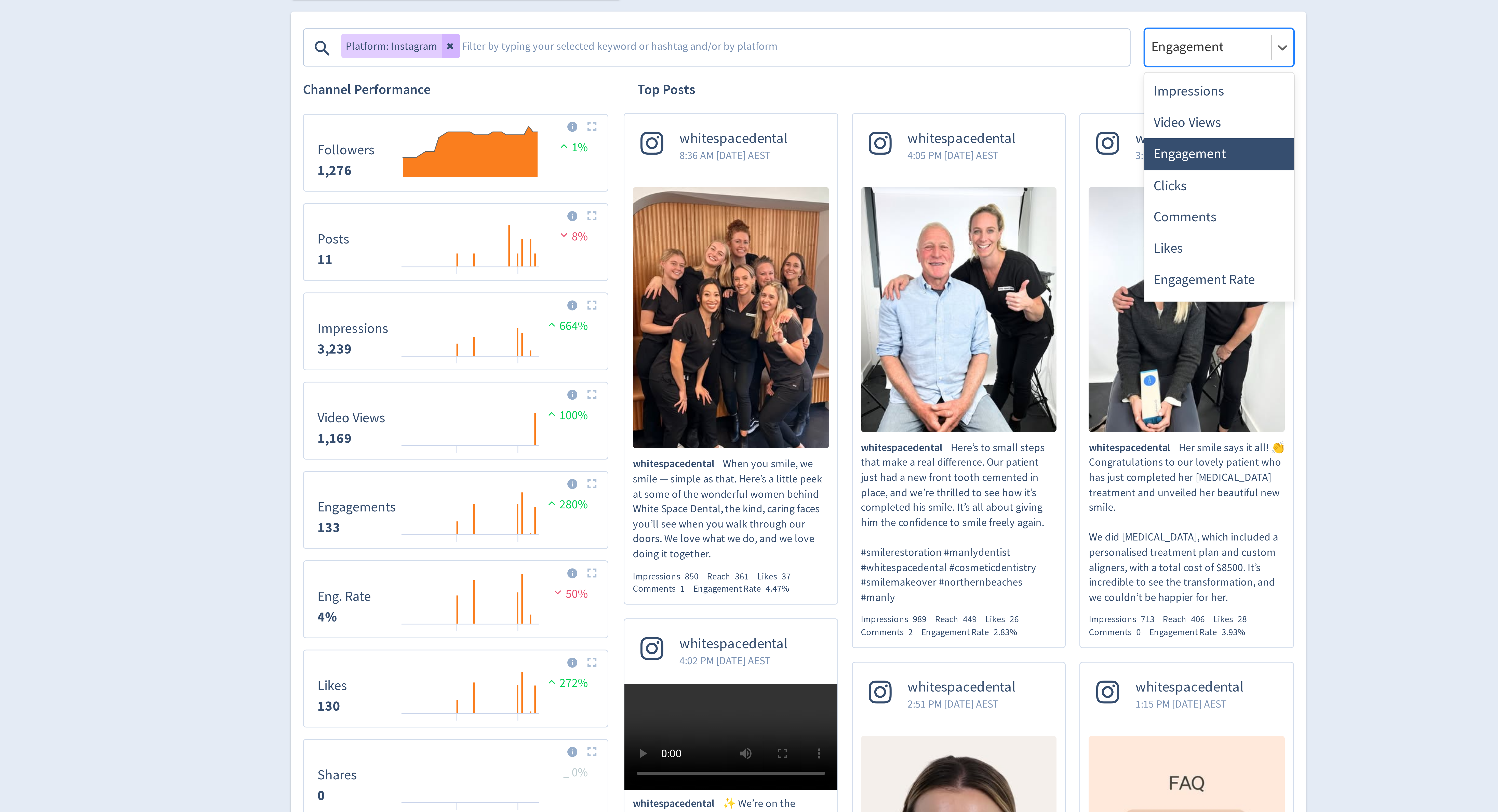
click at [898, 212] on div at bounding box center [886, 210] width 39 height 8
click at [896, 223] on div "Impressions" at bounding box center [889, 225] width 50 height 10
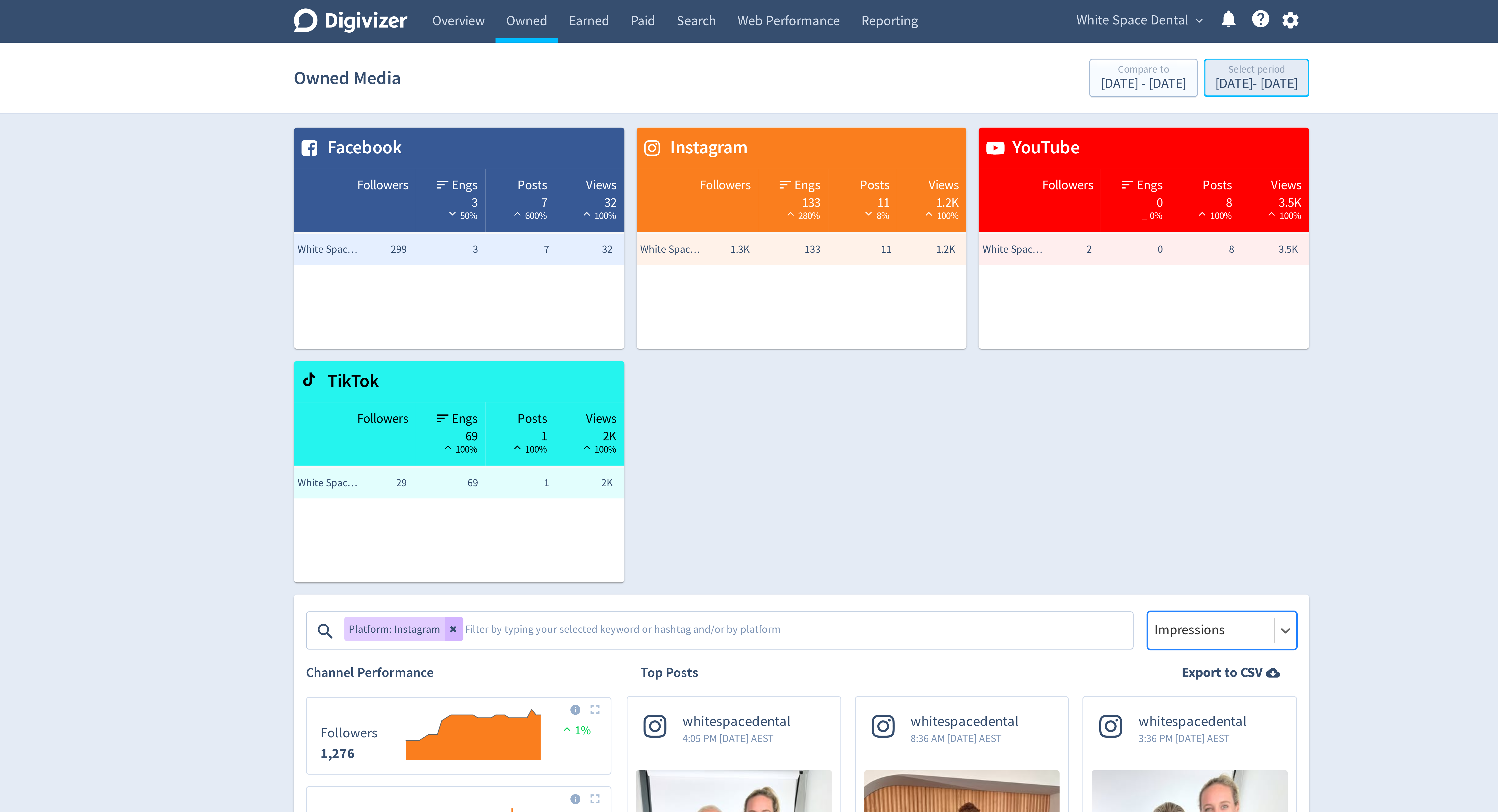
click at [890, 26] on div "Select period" at bounding box center [900, 23] width 27 height 4
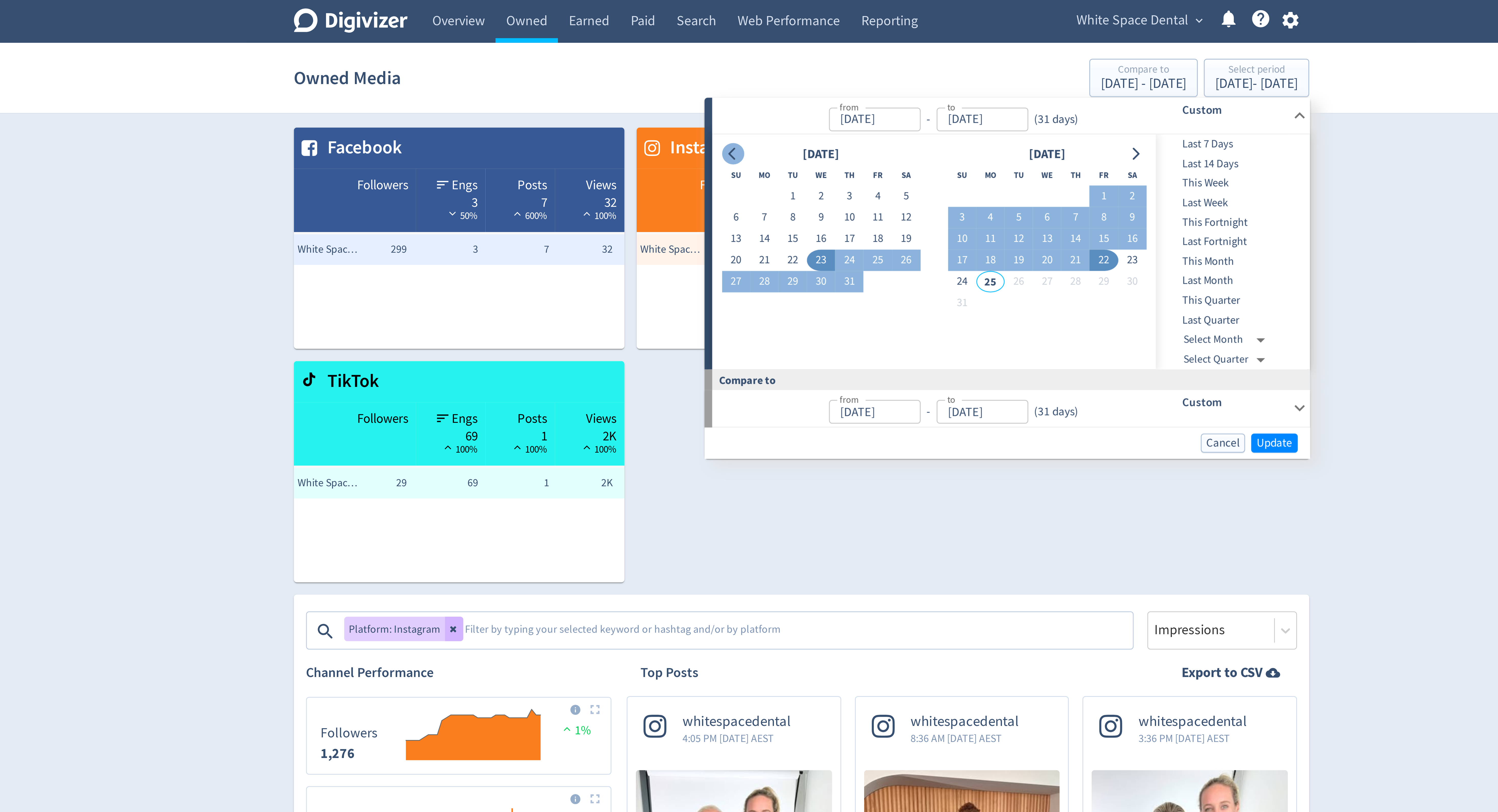
click at [724, 51] on icon "Go to previous month" at bounding box center [726, 51] width 4 height 4
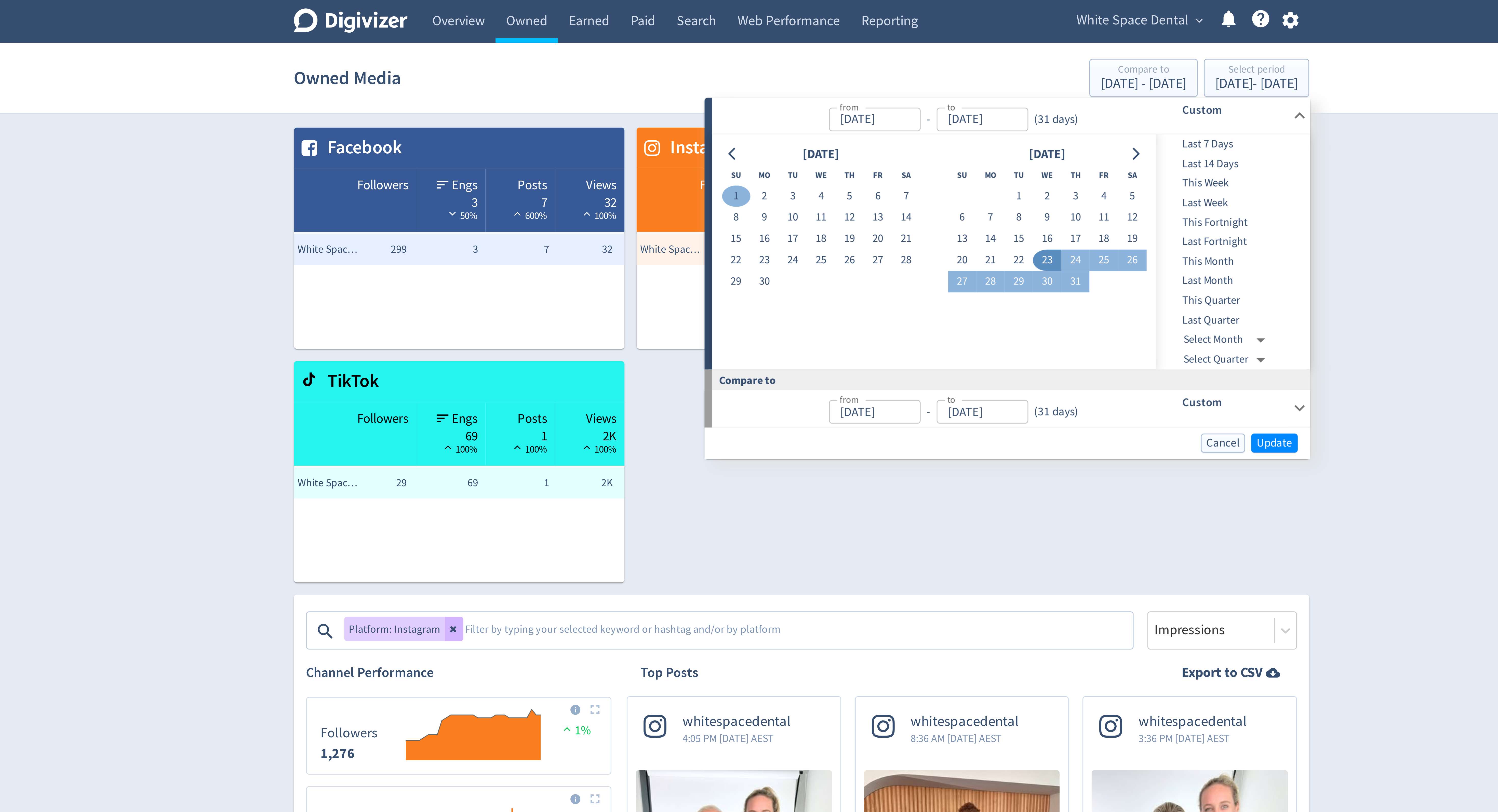
click at [727, 64] on button "1" at bounding box center [727, 65] width 9 height 7
type input "[DATE]"
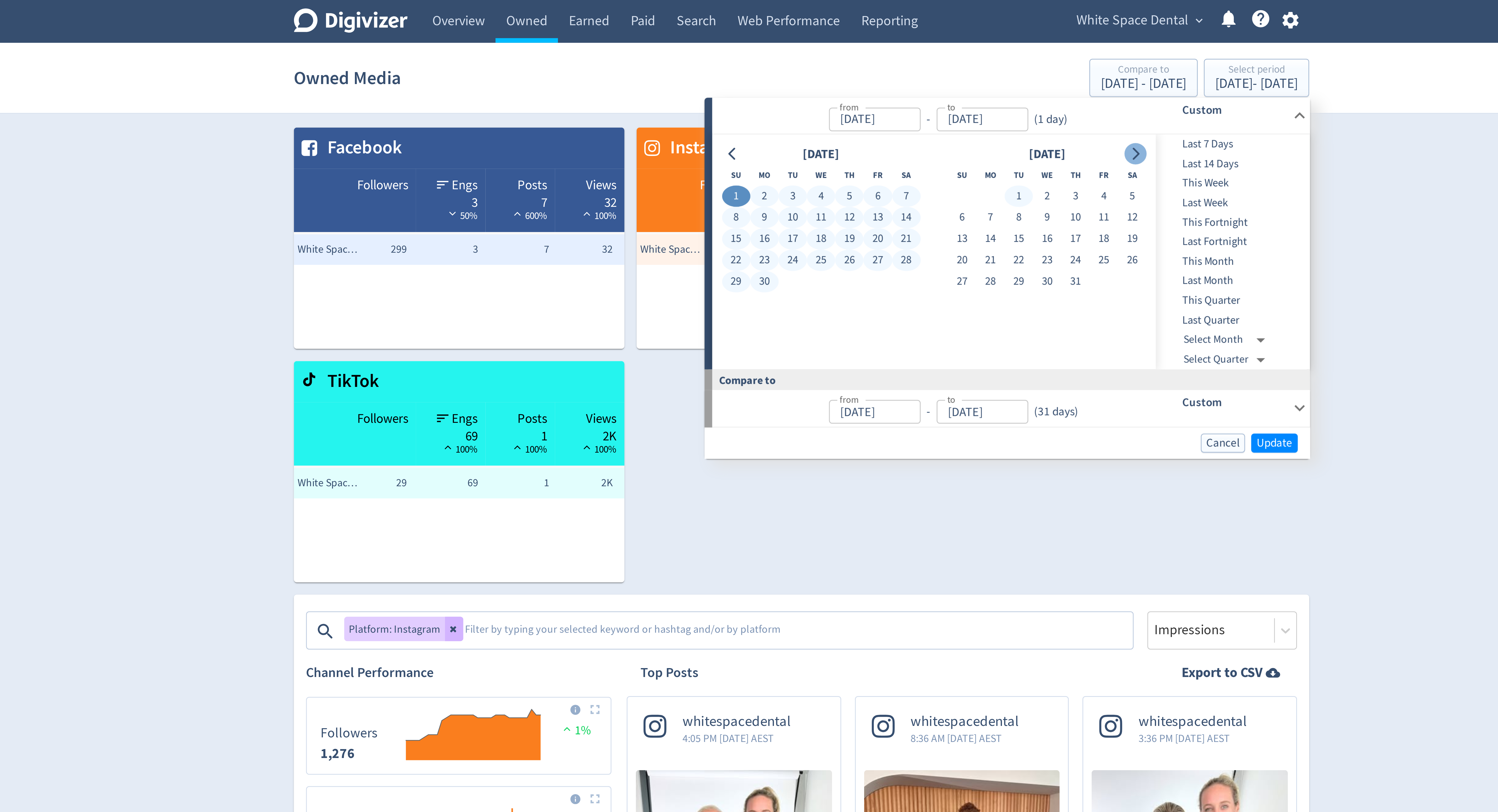
click at [857, 53] on button "Go to next month" at bounding box center [860, 51] width 8 height 7
click at [907, 148] on span "Update" at bounding box center [907, 148] width 12 height 4
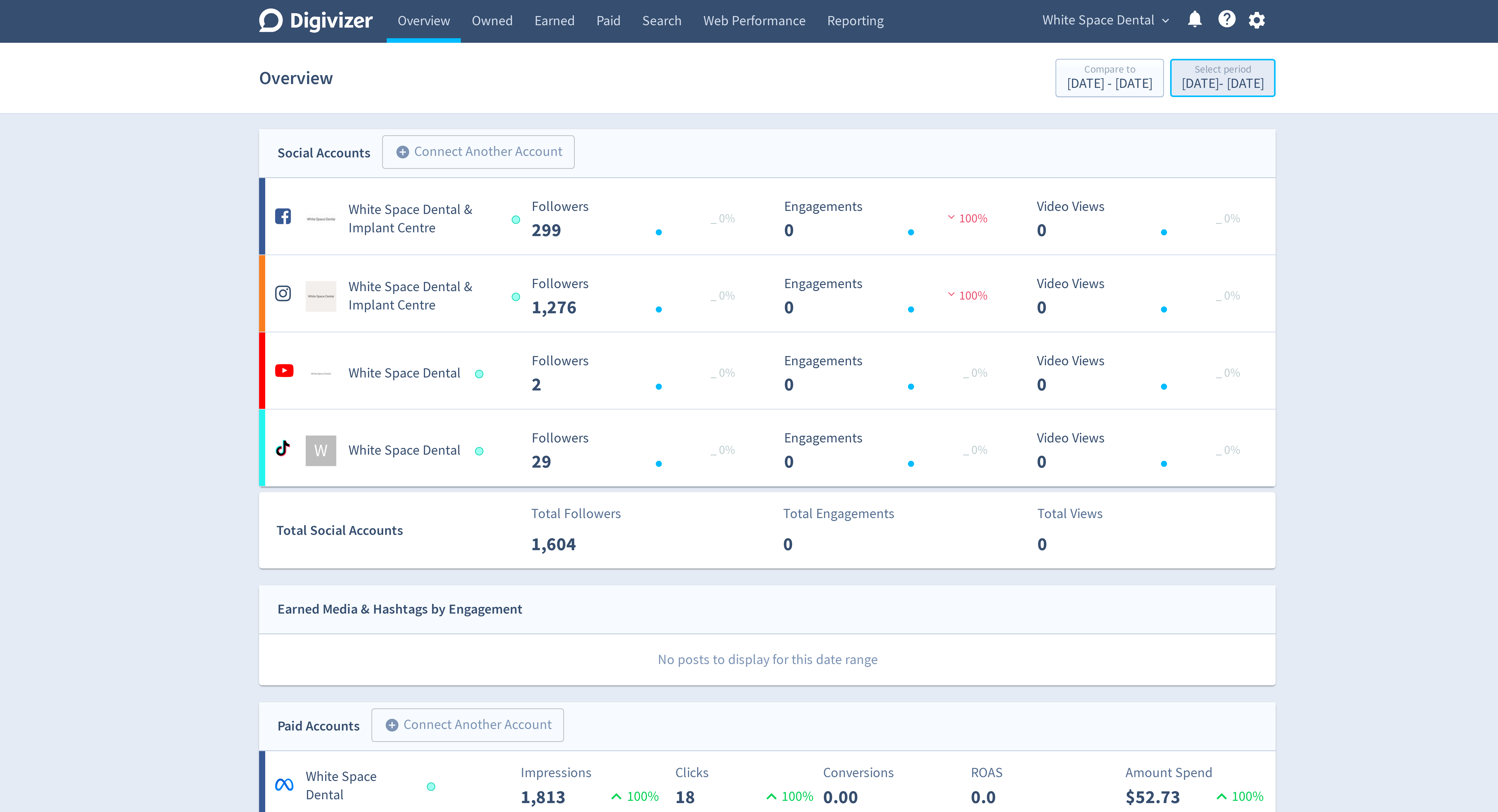
click at [887, 25] on div "Select period" at bounding box center [900, 23] width 27 height 4
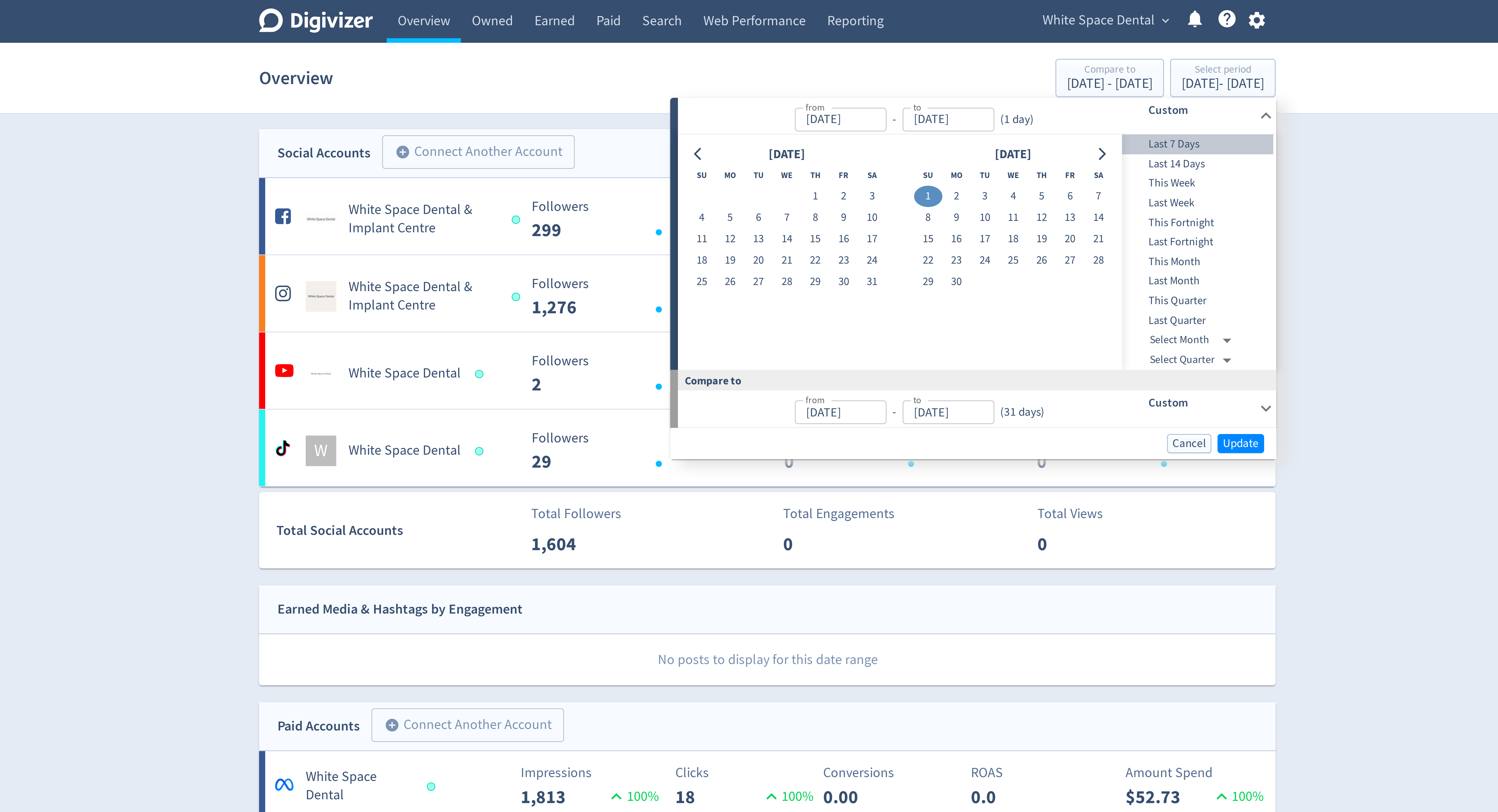
click at [868, 48] on span "Last 7 Days" at bounding box center [892, 48] width 51 height 6
type input "[DATE]"
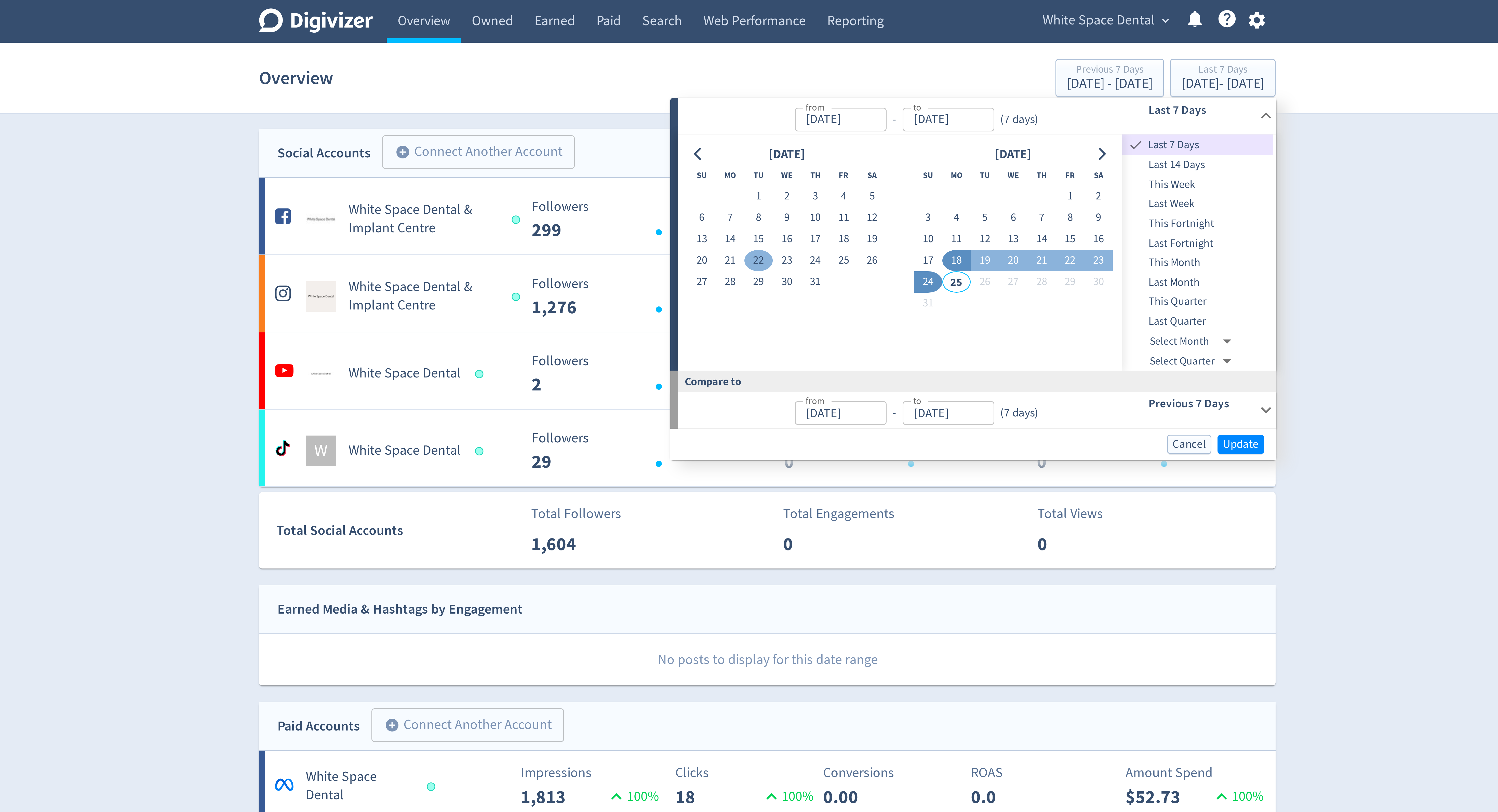
click at [743, 85] on button "22" at bounding box center [746, 87] width 9 height 7
type input "[DATE]"
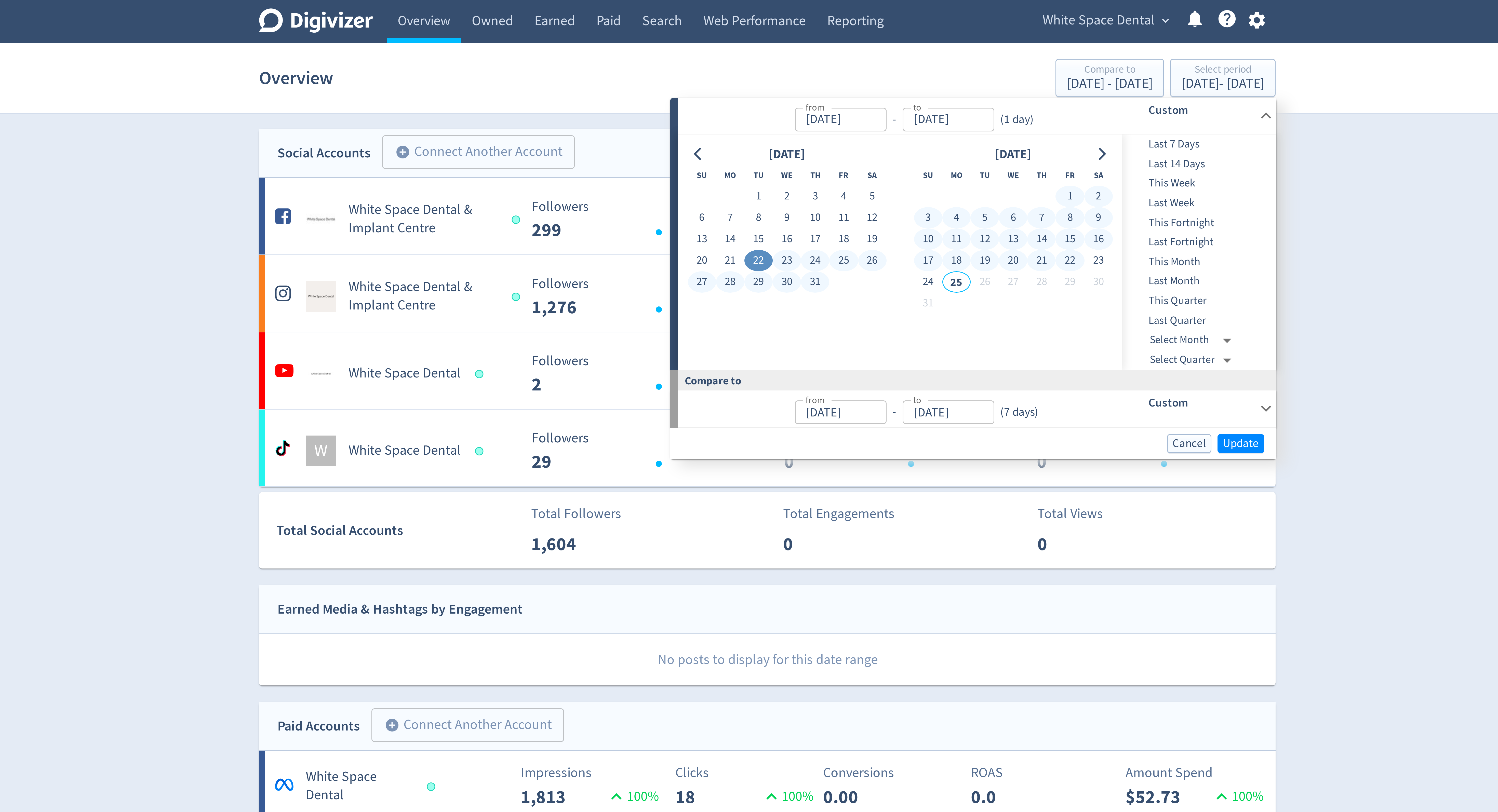
click at [848, 85] on button "22" at bounding box center [850, 87] width 9 height 7
type input "[DATE]"
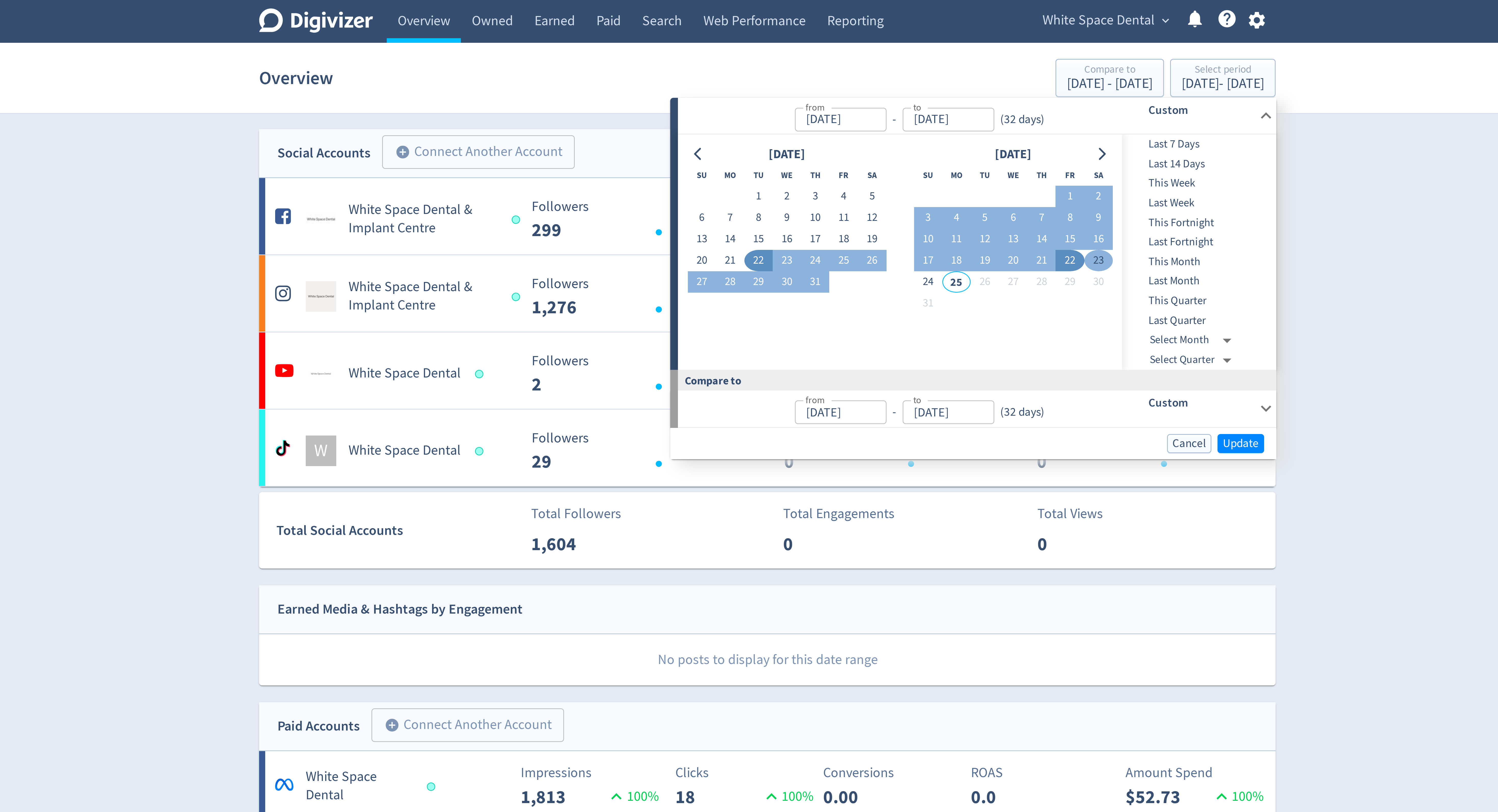
click at [860, 87] on button "23" at bounding box center [859, 87] width 9 height 7
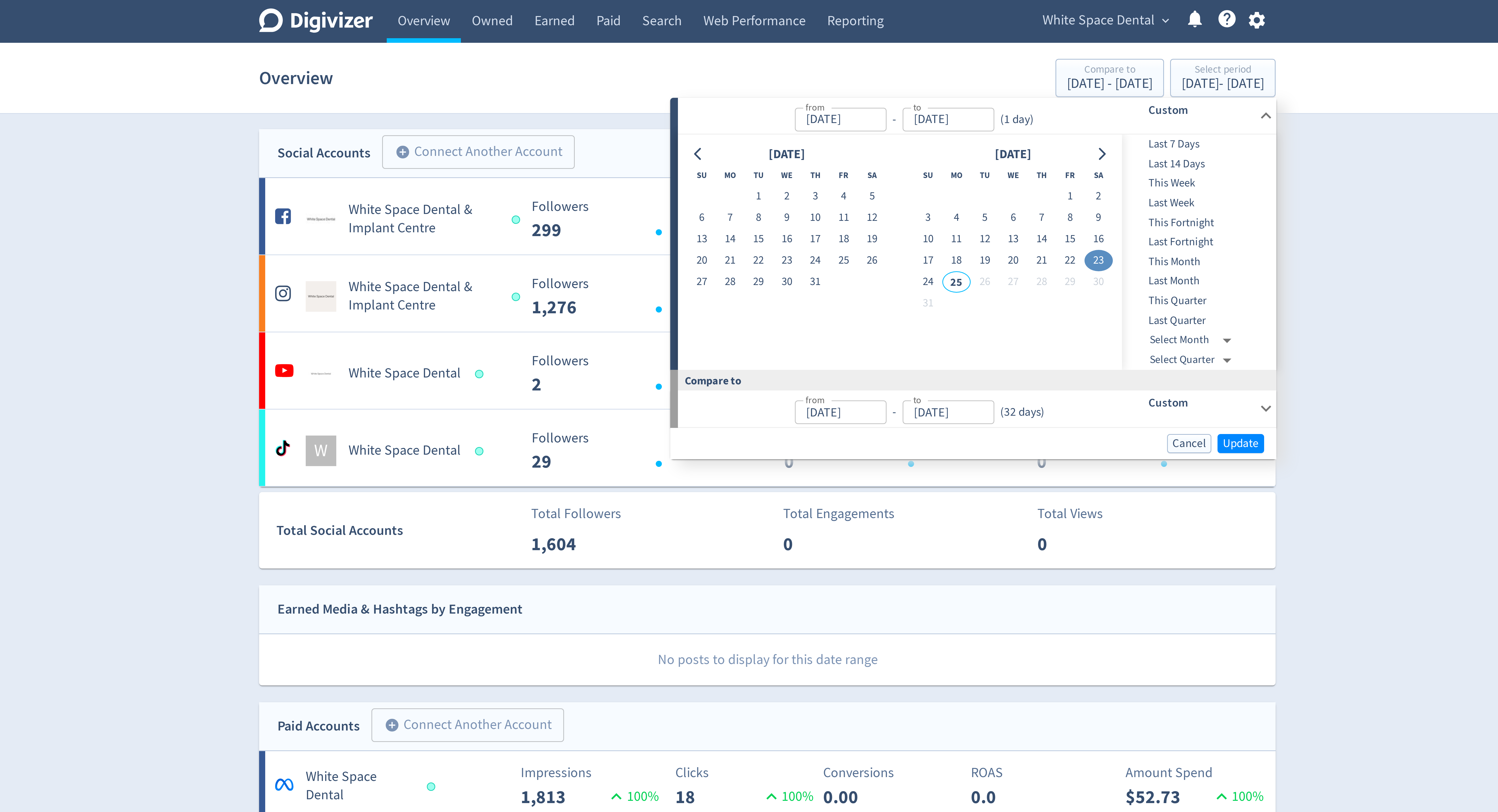
type input "[DATE]"
click at [746, 90] on button "22" at bounding box center [746, 87] width 9 height 7
type input "[DATE]"
click at [858, 87] on button "23" at bounding box center [859, 87] width 9 height 7
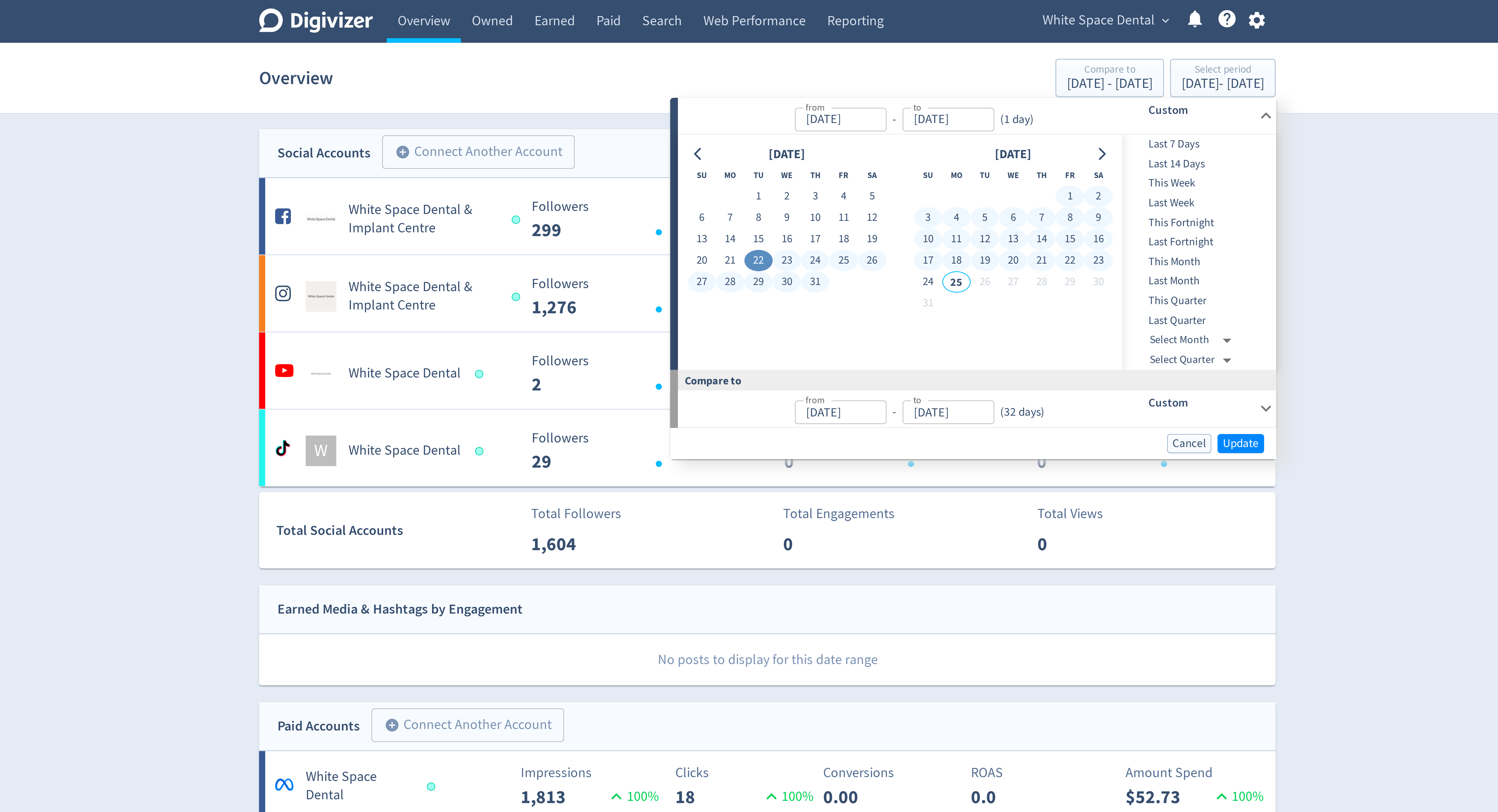
type input "[DATE]"
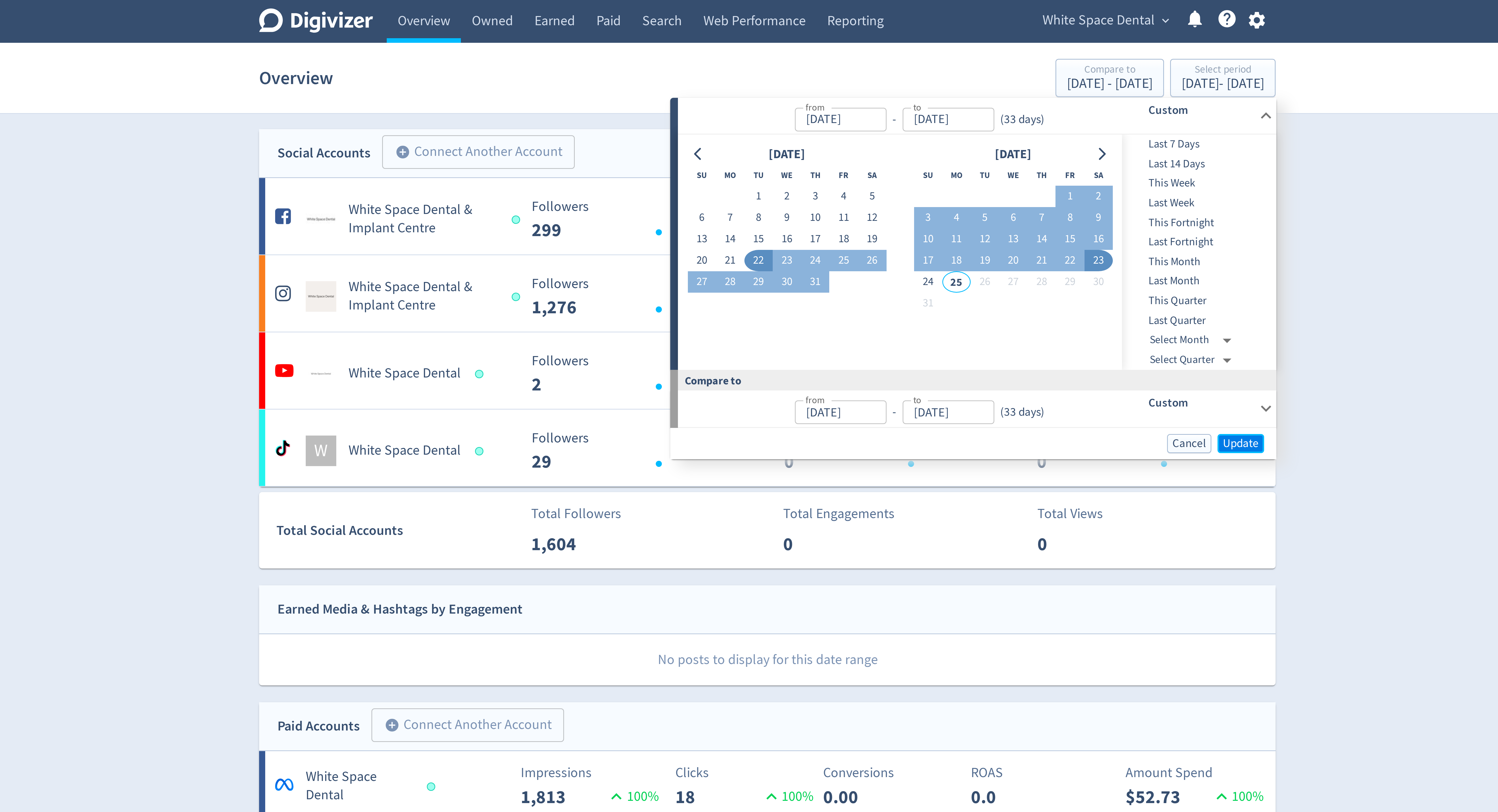
click at [903, 148] on span "Update" at bounding box center [907, 148] width 12 height 4
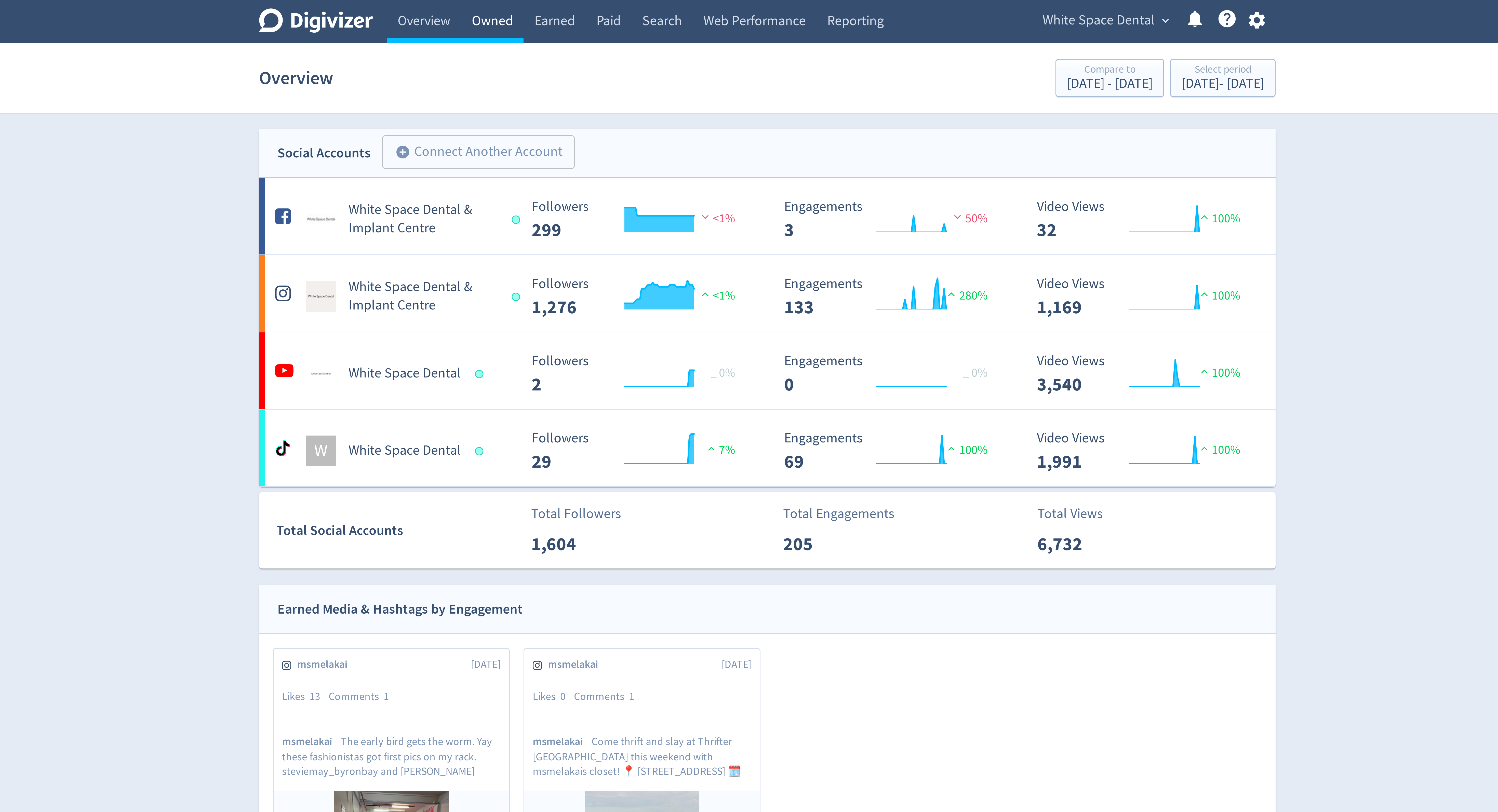
click at [657, 7] on link "Owned" at bounding box center [657, 7] width 21 height 15
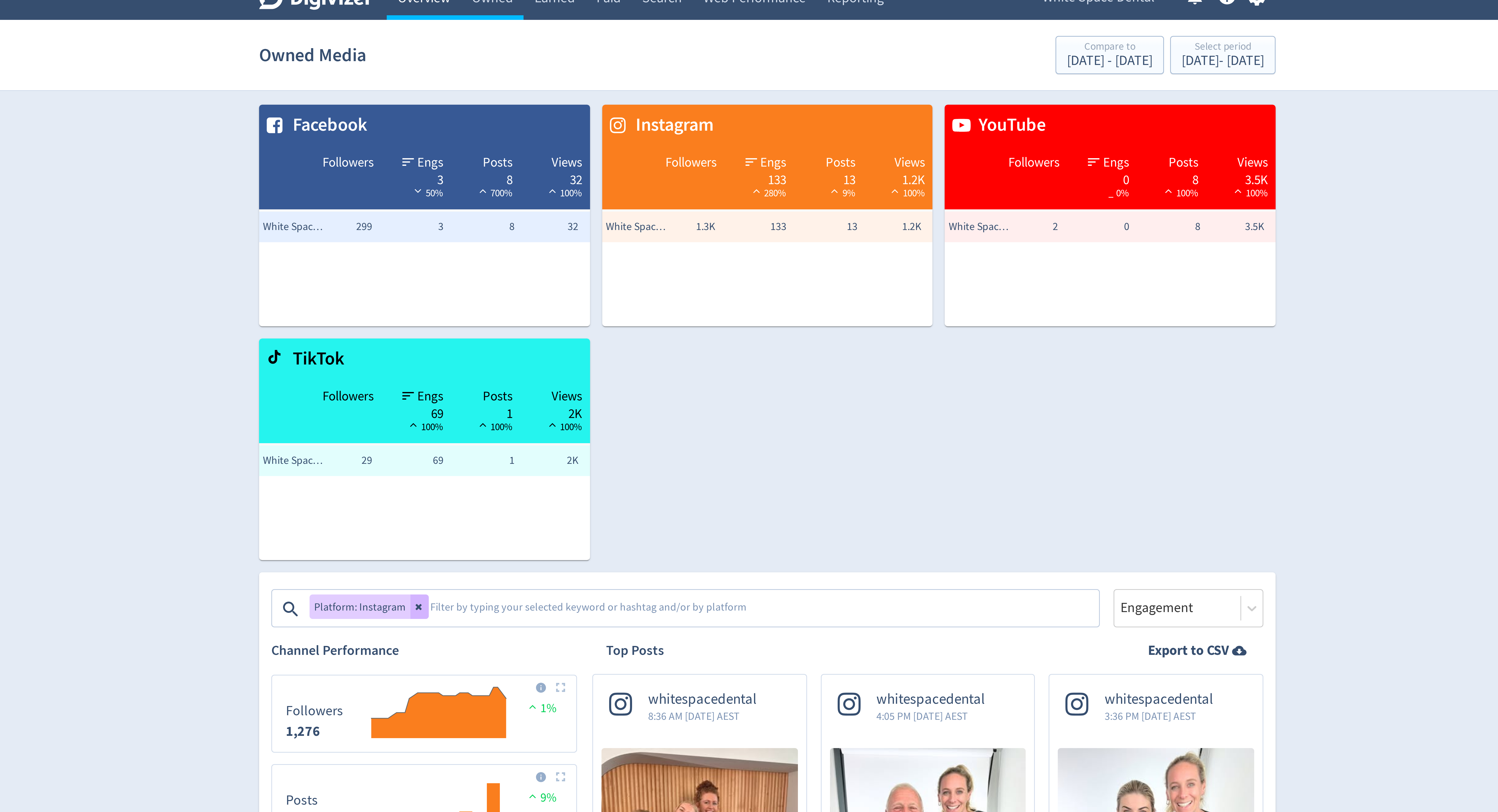
click at [638, 9] on link "Overview" at bounding box center [634, 7] width 24 height 15
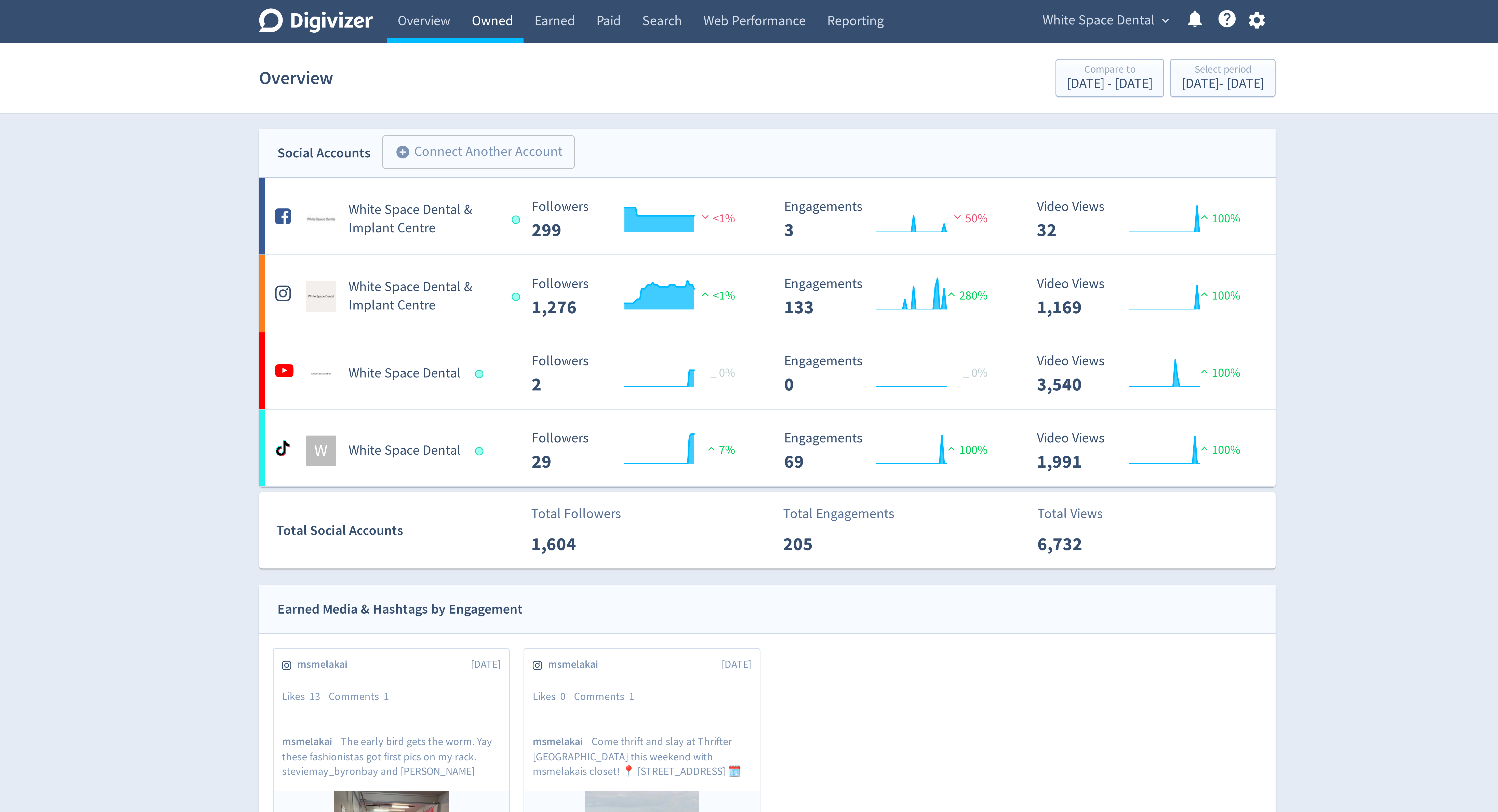
click at [658, 8] on link "Owned" at bounding box center [657, 7] width 21 height 15
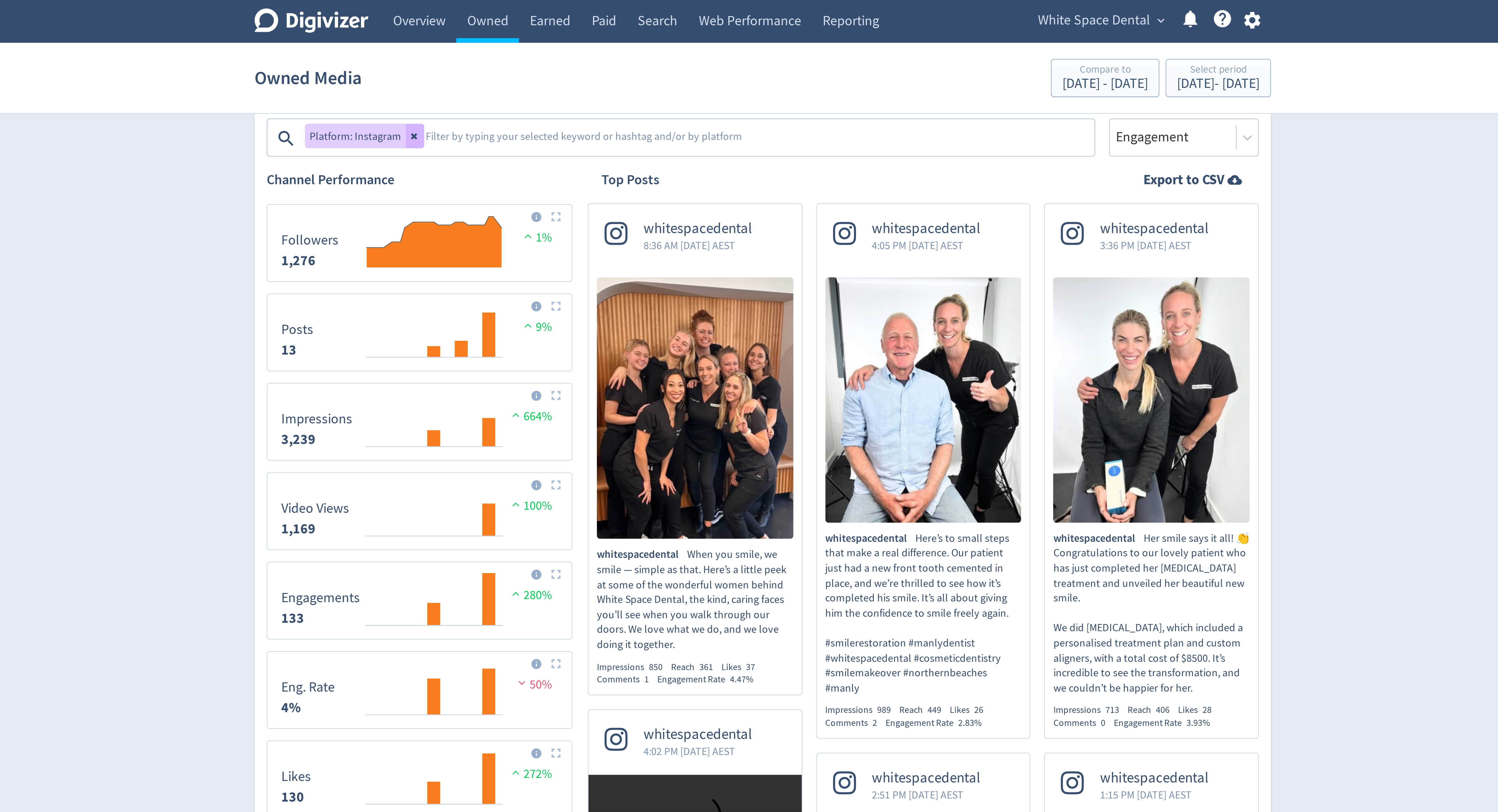
scroll to position [164, 0]
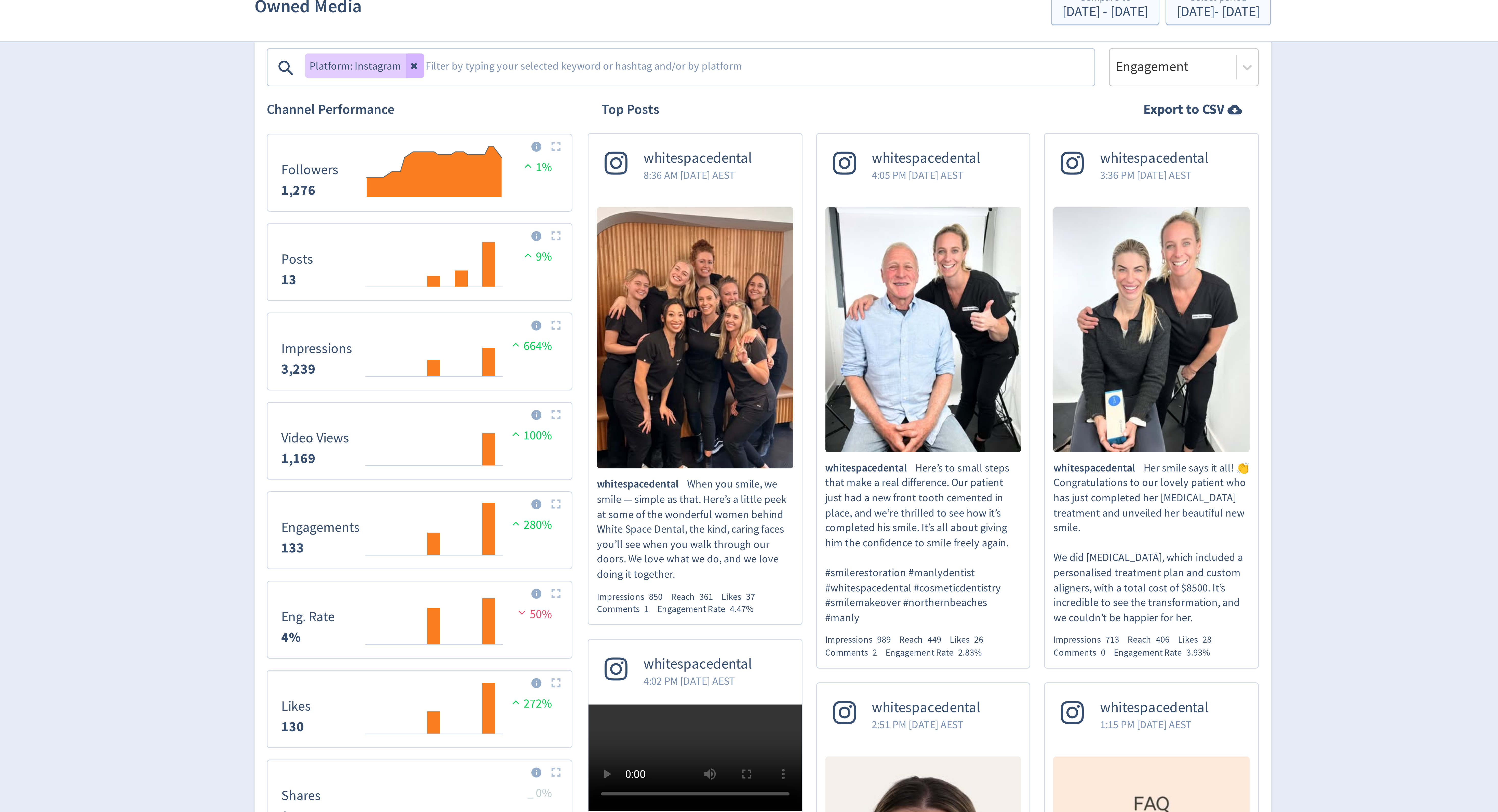
click at [717, 210] on p "whitespacedental When you smile, we smile — simple as that. Here’s a little pee…" at bounding box center [726, 201] width 66 height 35
